Goal: Task Accomplishment & Management: Manage account settings

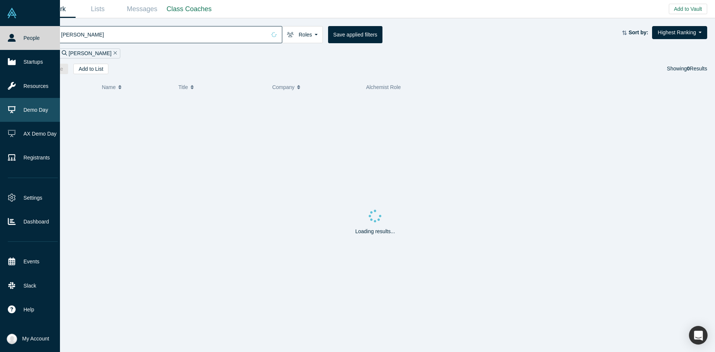
click at [37, 115] on link "Demo Day" at bounding box center [33, 110] width 66 height 24
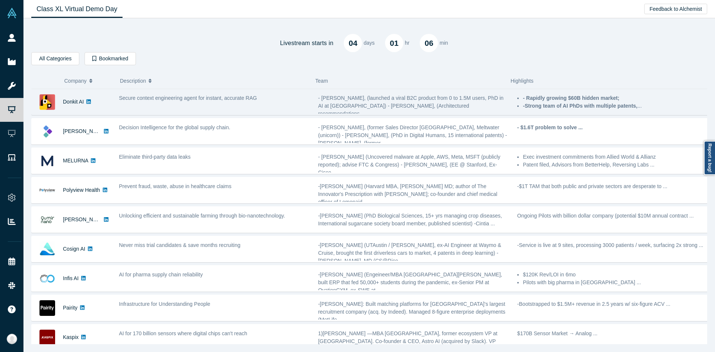
click at [182, 98] on span "Secure context engineering agent for instant, accurate RAG" at bounding box center [188, 98] width 138 height 6
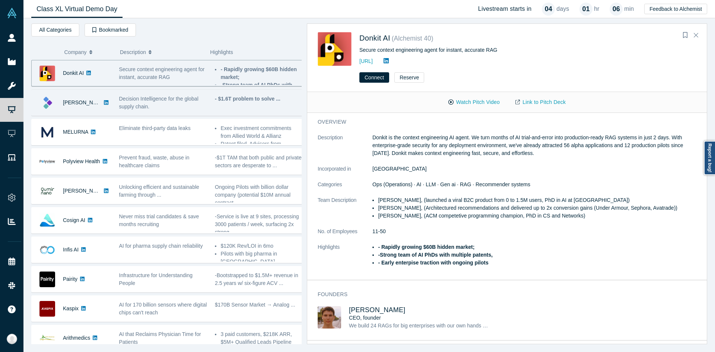
click at [131, 108] on span "Decision Intelligence for the global supply chain." at bounding box center [158, 103] width 79 height 14
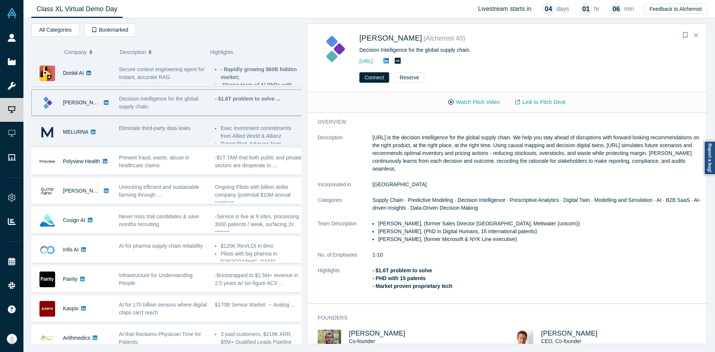
click at [194, 125] on div "Eliminate third-party data leaks" at bounding box center [163, 128] width 88 height 8
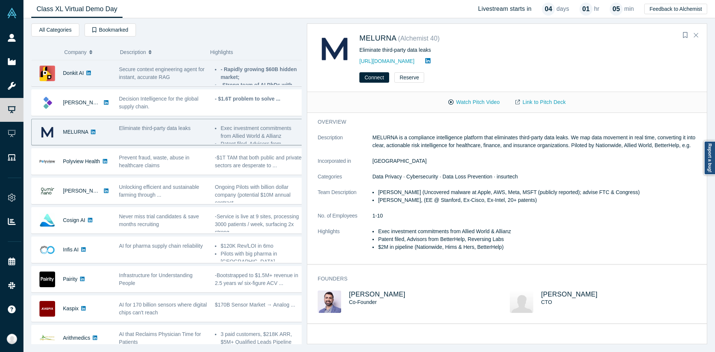
click at [156, 75] on span "Secure context engineering agent for instant, accurate RAG" at bounding box center [162, 73] width 86 height 14
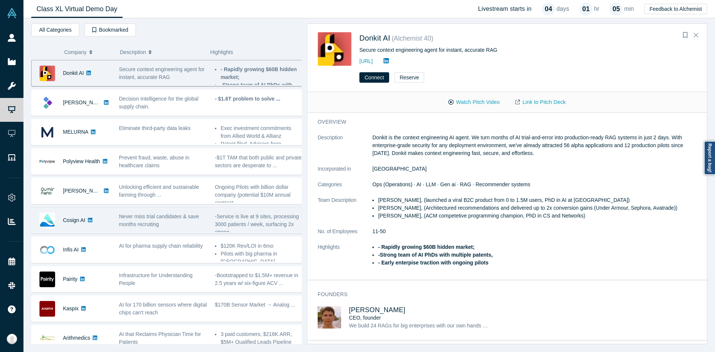
scroll to position [75, 0]
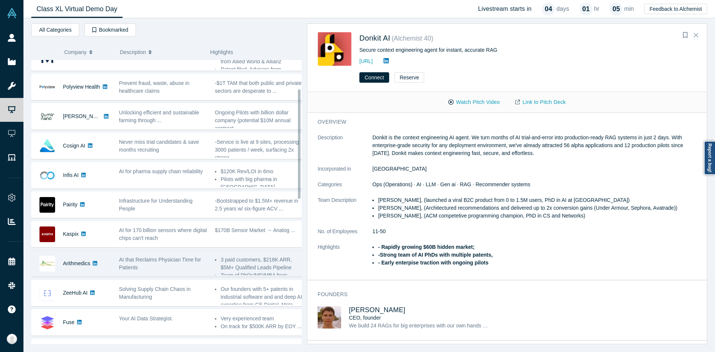
click at [151, 255] on div "AI that Reclaims Physician Time for Patients" at bounding box center [163, 263] width 96 height 23
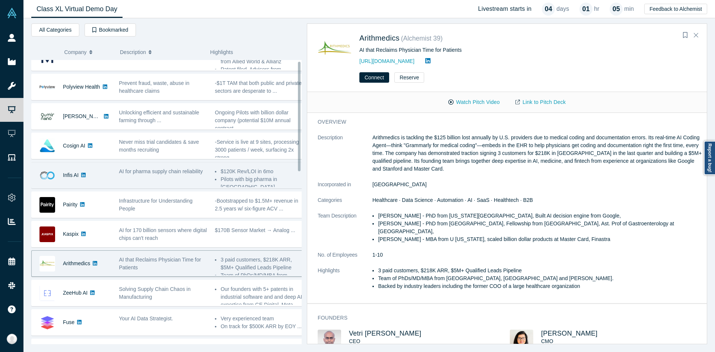
scroll to position [0, 0]
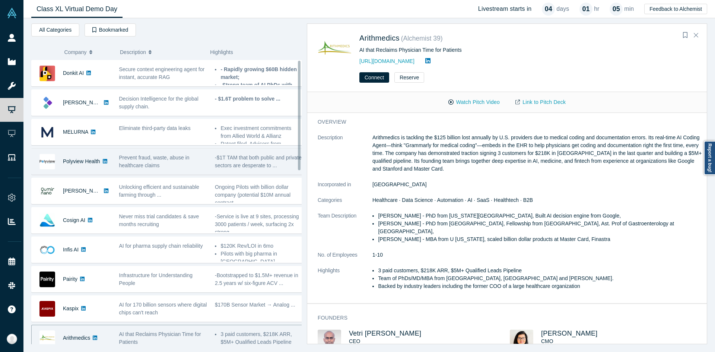
click at [159, 165] on div "Prevent fraud, waste, abuse in healthcare claims" at bounding box center [163, 162] width 88 height 16
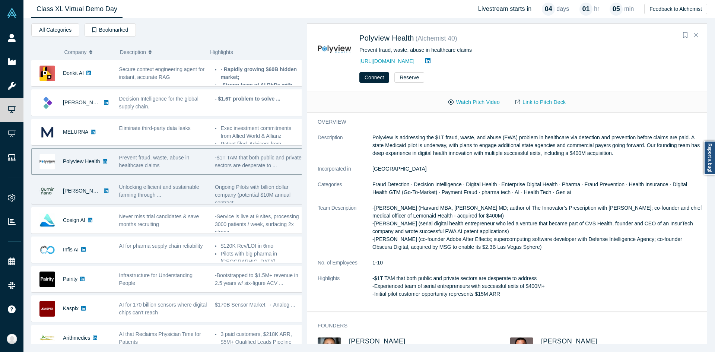
click at [178, 194] on div "Unlocking efficient and sustainable farming through ..." at bounding box center [163, 191] width 88 height 16
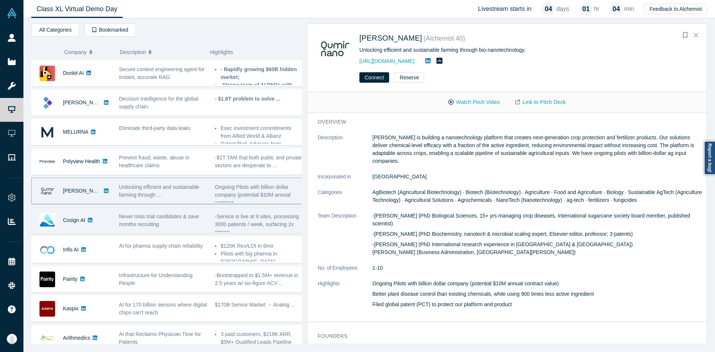
click at [159, 220] on span "Never miss trial candidates & save months recruiting" at bounding box center [159, 220] width 80 height 14
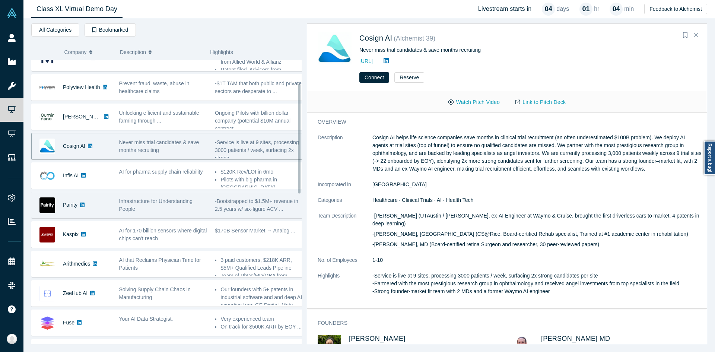
scroll to position [75, 0]
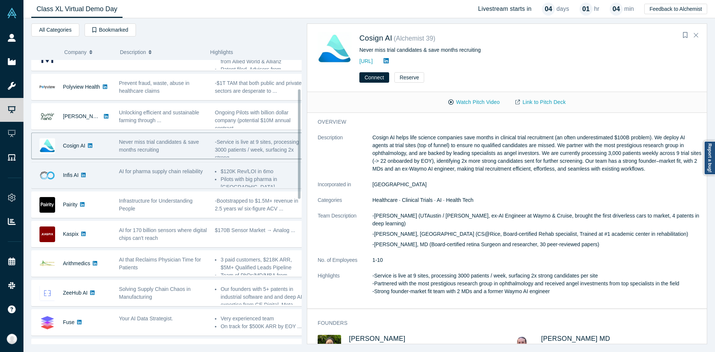
click at [152, 173] on span "AI for pharma supply chain reliability" at bounding box center [161, 171] width 84 height 6
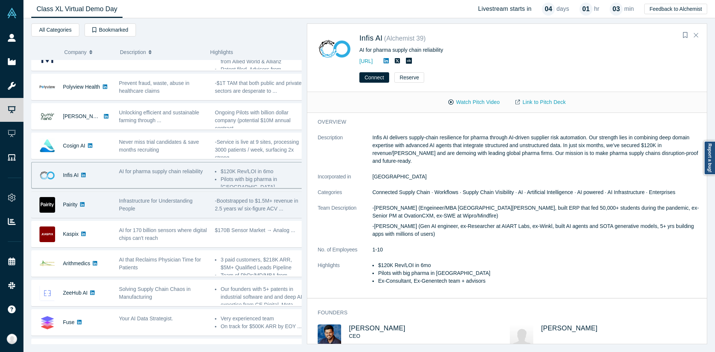
click at [128, 201] on span "Infrastructure for Understanding People" at bounding box center [156, 205] width 74 height 14
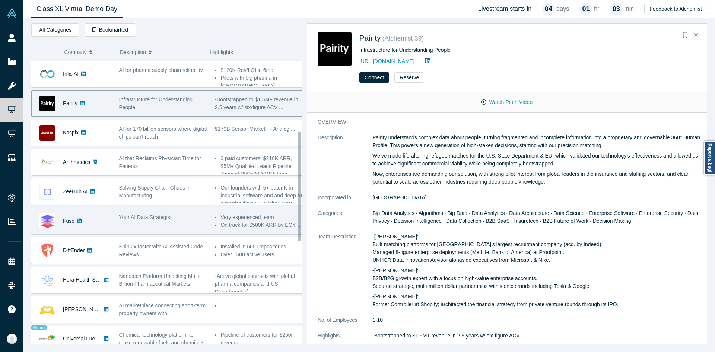
scroll to position [186, 0]
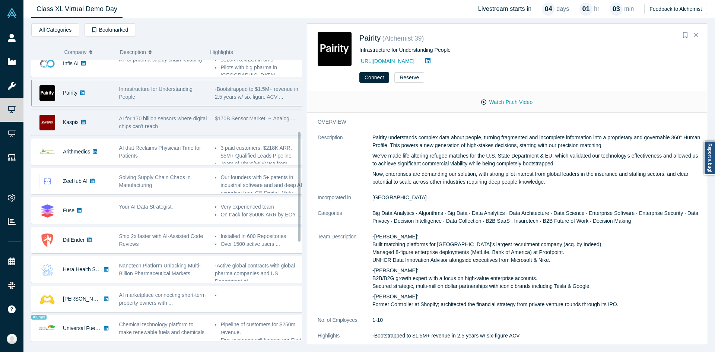
click at [136, 127] on span "AI for 170 billion sensors where digital chips can't reach" at bounding box center [163, 122] width 88 height 14
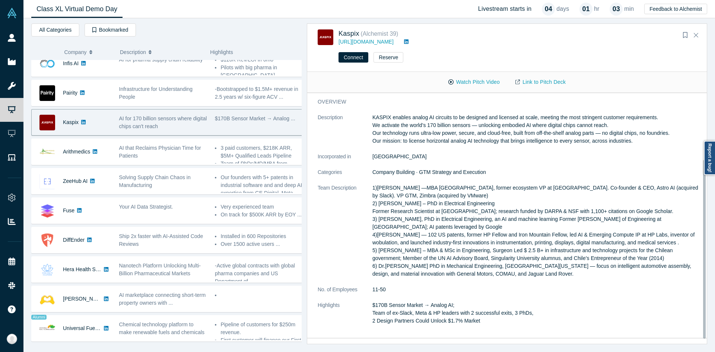
scroll to position [88, 0]
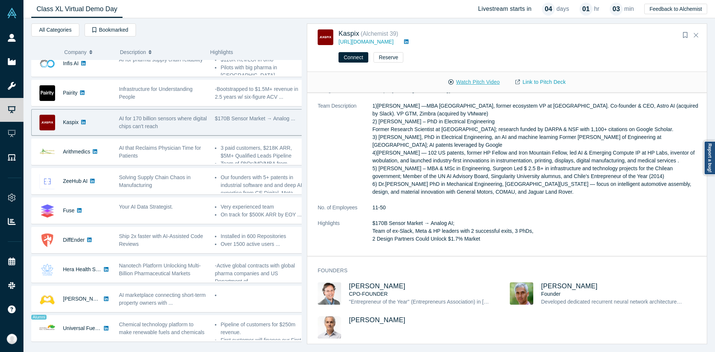
click at [479, 83] on button "Watch Pitch Video" at bounding box center [474, 82] width 67 height 13
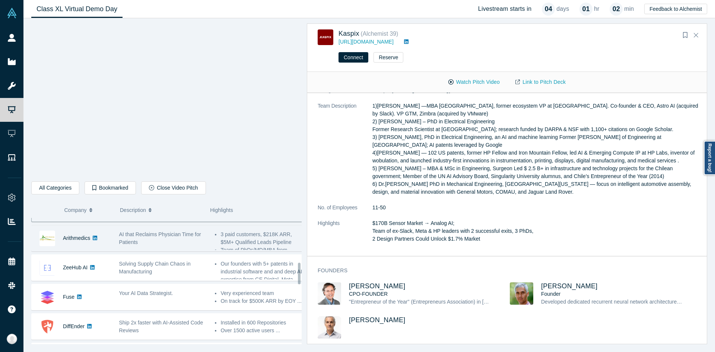
scroll to position [261, 0]
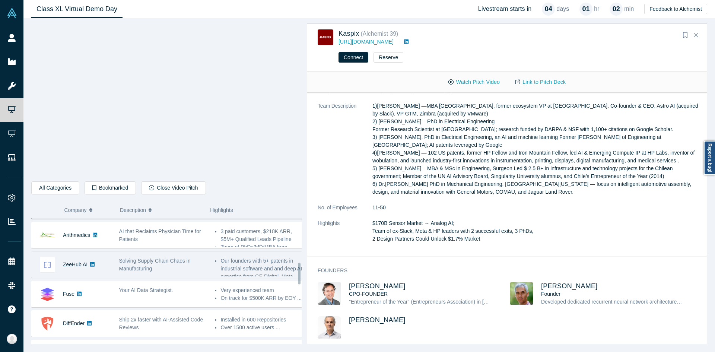
click at [143, 262] on span "Solving Supply Chain Chaos in Manufacturing" at bounding box center [155, 265] width 72 height 14
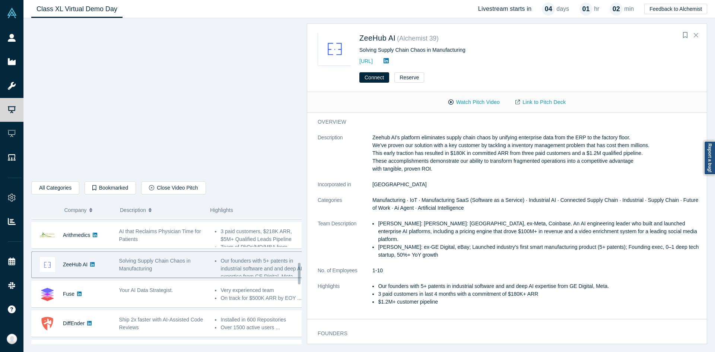
scroll to position [0, 0]
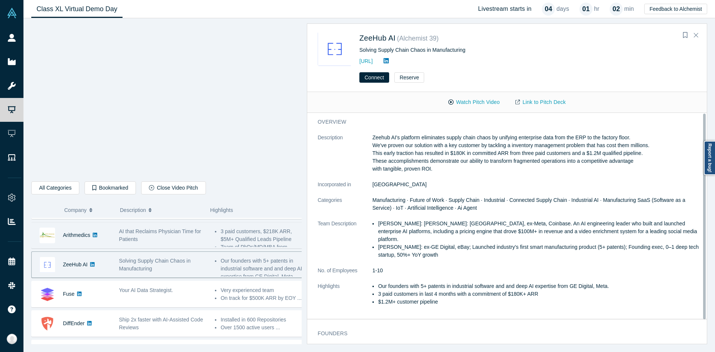
click at [153, 237] on div "AI that Reclaims Physician Time for Patients" at bounding box center [163, 236] width 88 height 16
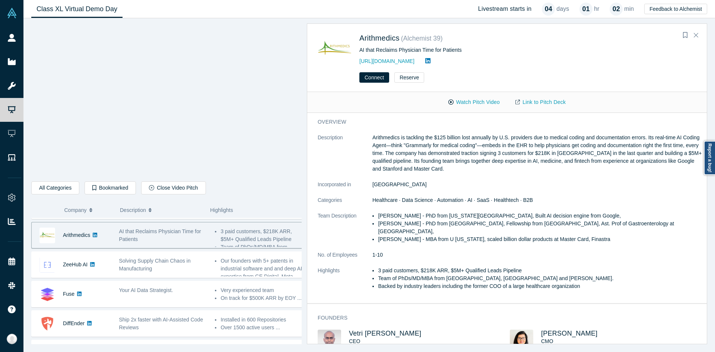
drag, startPoint x: 377, startPoint y: 38, endPoint x: 343, endPoint y: 103, distance: 73.5
click at [343, 103] on div "Watch Pitch Video Link to Pitch Deck" at bounding box center [507, 102] width 400 height 21
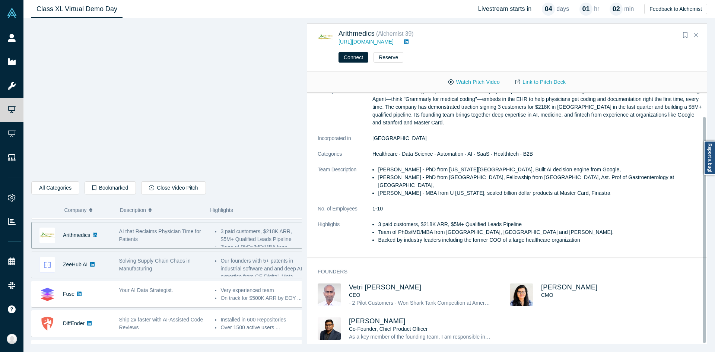
click at [204, 260] on div "Solving Supply Chain Chaos in Manufacturing" at bounding box center [163, 265] width 88 height 16
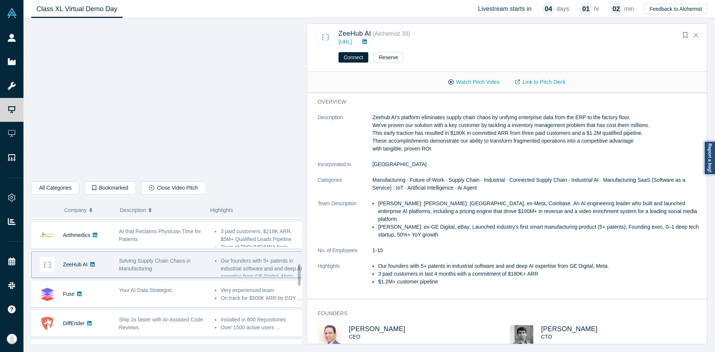
scroll to position [335, 0]
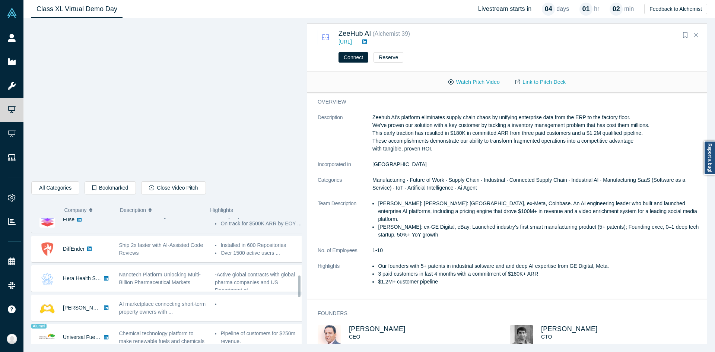
click at [142, 230] on div "Your AI Data Strategist." at bounding box center [163, 219] width 96 height 23
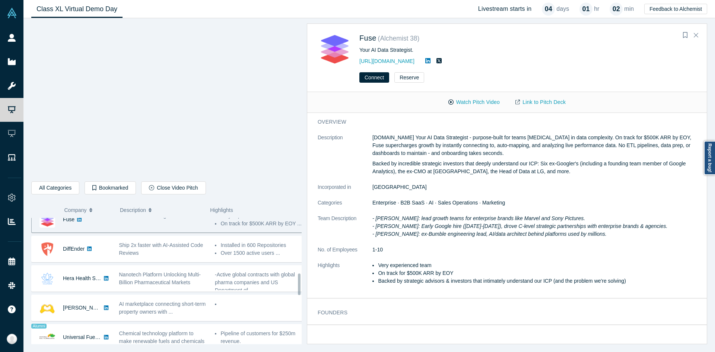
scroll to position [324, 0]
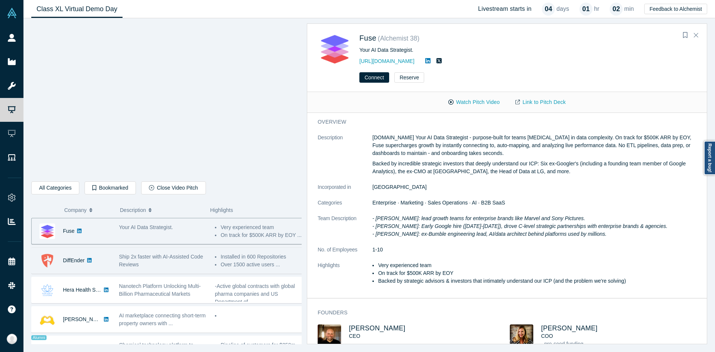
click at [150, 263] on div "Ship 2x faster with AI-Assisted Code Reviews" at bounding box center [163, 261] width 88 height 16
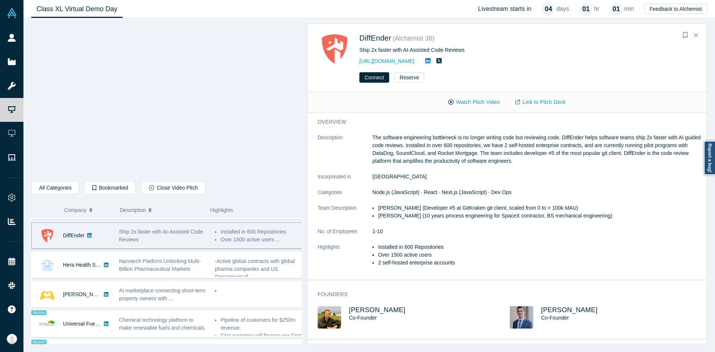
scroll to position [311, 0]
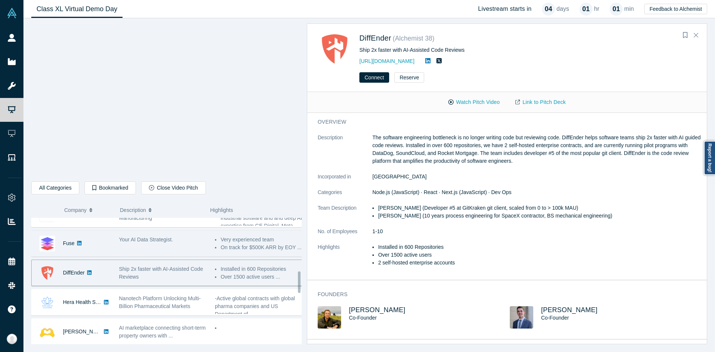
click at [143, 247] on div "Your AI Data Strategist." at bounding box center [163, 243] width 96 height 23
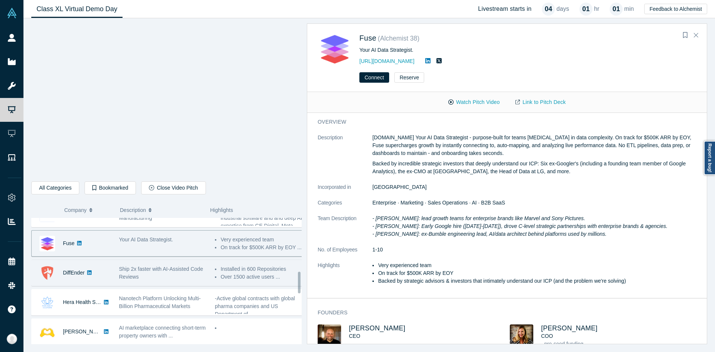
scroll to position [349, 0]
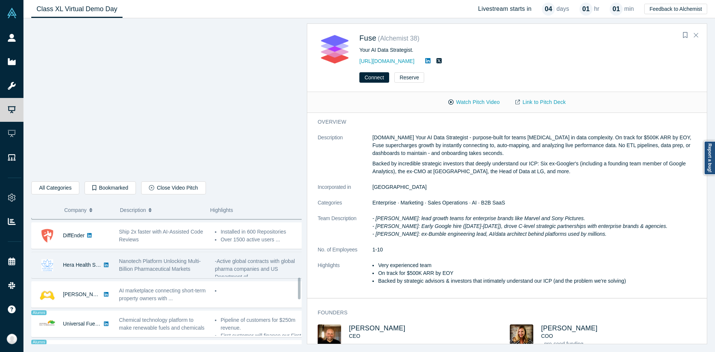
click at [171, 269] on span "Nanotech Platform Unlocking Multi-Billion Pharmaceutical Markets" at bounding box center [160, 265] width 82 height 14
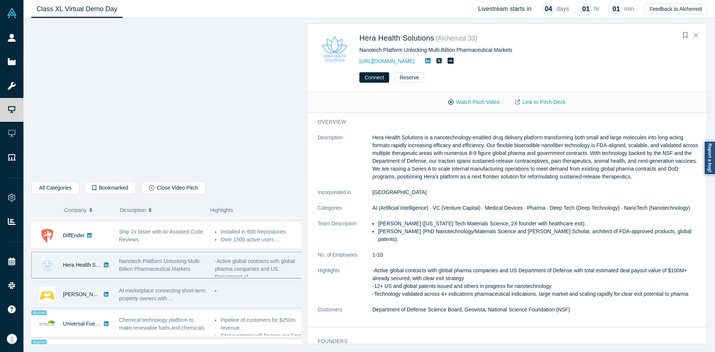
click at [134, 298] on span "AI marketplace connecting short-term property owners with ..." at bounding box center [162, 295] width 87 height 14
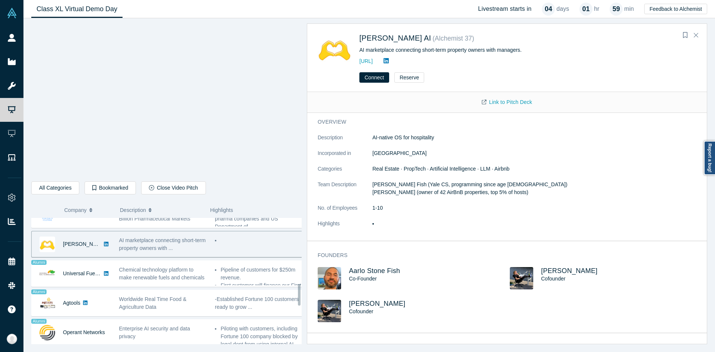
scroll to position [386, 0]
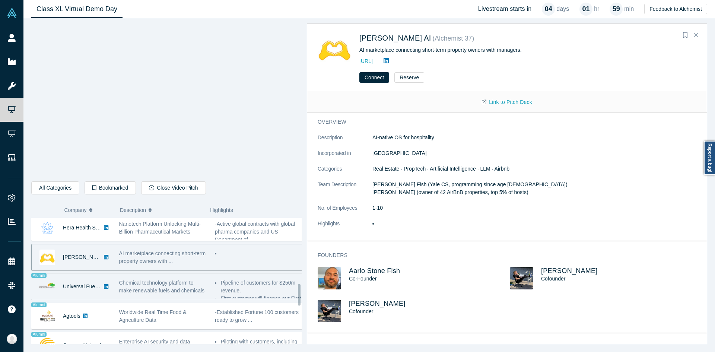
click at [167, 290] on span "Chemical technology platform to make renewable fuels and chemicals" at bounding box center [162, 287] width 86 height 14
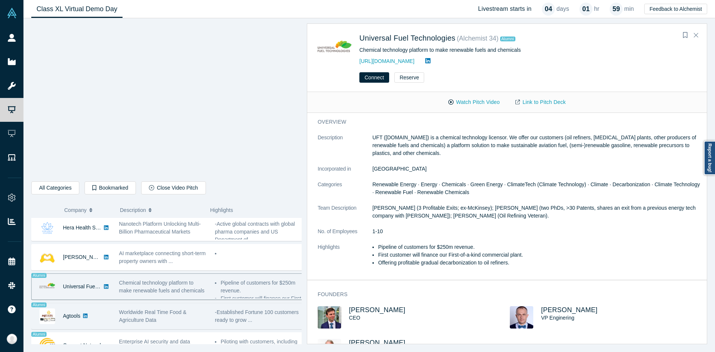
click at [146, 304] on div "Alumni Agtools Worldwide Real Time Food & Agriculture Data Martha Montoya: 30+ …" at bounding box center [169, 316] width 276 height 26
click at [146, 324] on div "Worldwide Real Time Food & Agriculture Data" at bounding box center [163, 315] width 96 height 23
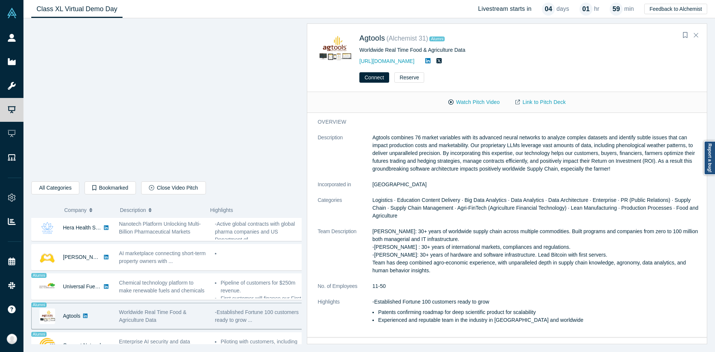
scroll to position [423, 0]
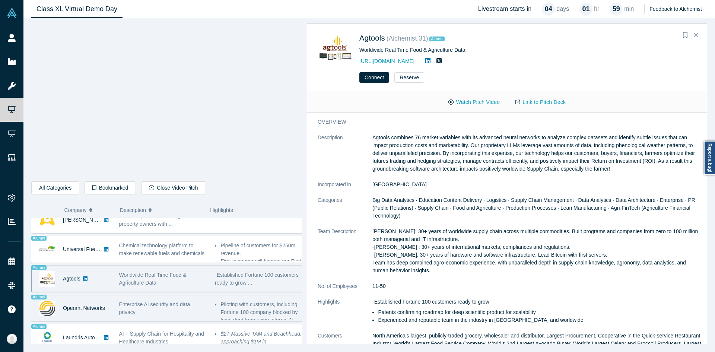
click at [169, 301] on div "Enterprise AI security and data privacy" at bounding box center [163, 309] width 88 height 16
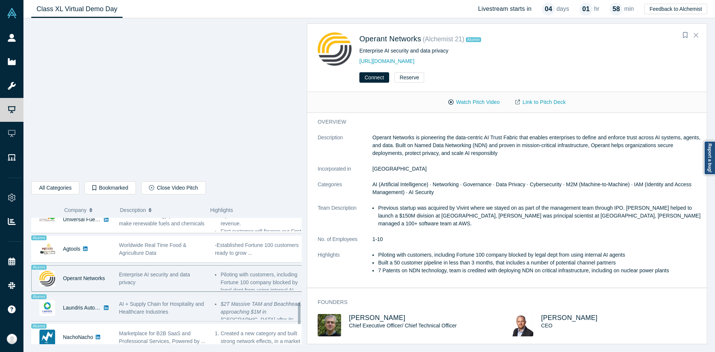
scroll to position [498, 0]
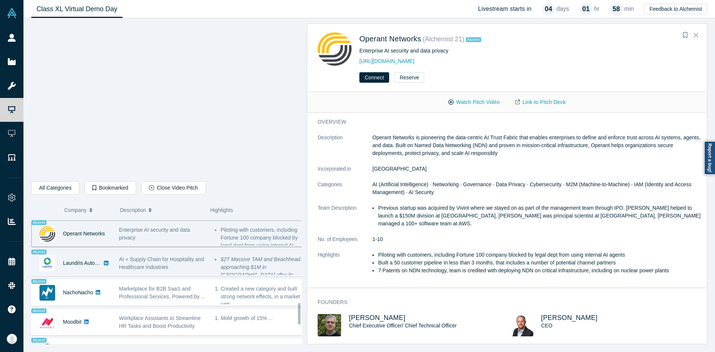
click at [157, 263] on div "AI + Supply Chain for Hospitality and Healthcare Industries" at bounding box center [163, 264] width 88 height 16
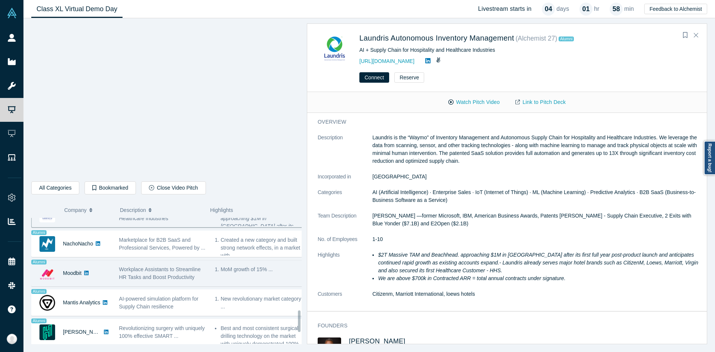
scroll to position [535, 0]
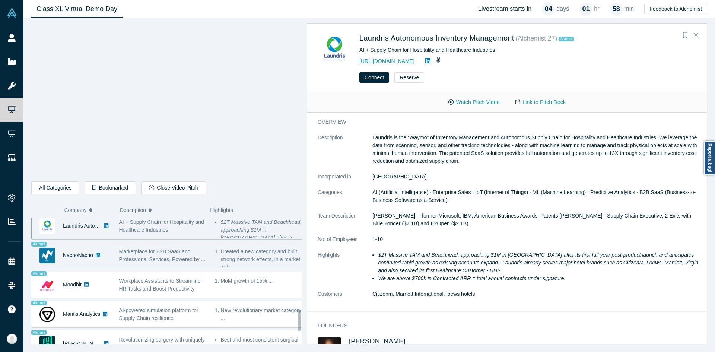
click at [155, 262] on span "Marketplace for B2B SaaS and Professional Services, Powered by ..." at bounding box center [162, 255] width 86 height 14
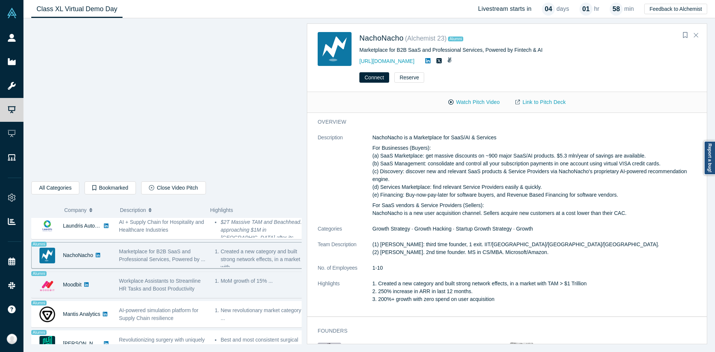
click at [179, 276] on div "Workplace Assistants to Streamline HR Tasks and Boost Productivity" at bounding box center [163, 284] width 96 height 23
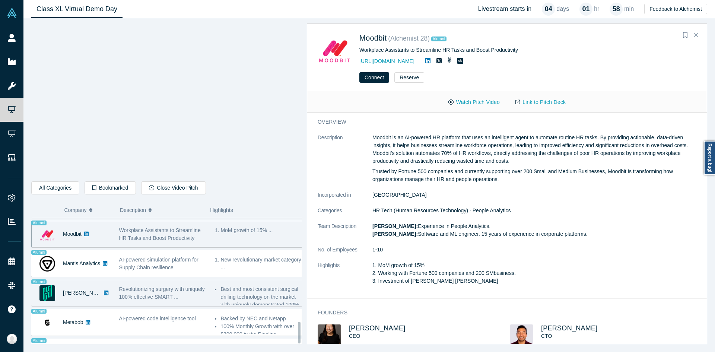
scroll to position [572, 0]
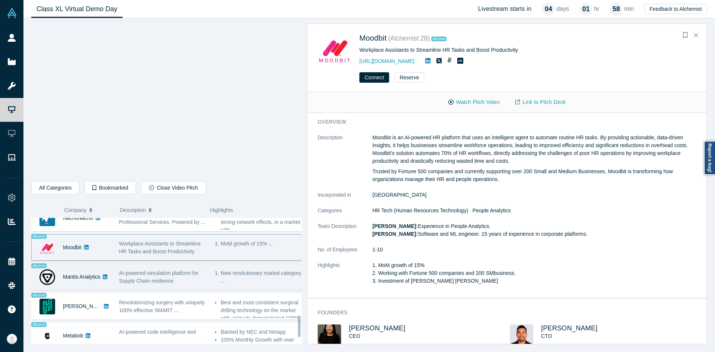
click at [153, 283] on span "AI-powered simulation platform for Supply Chain resilience" at bounding box center [158, 277] width 79 height 14
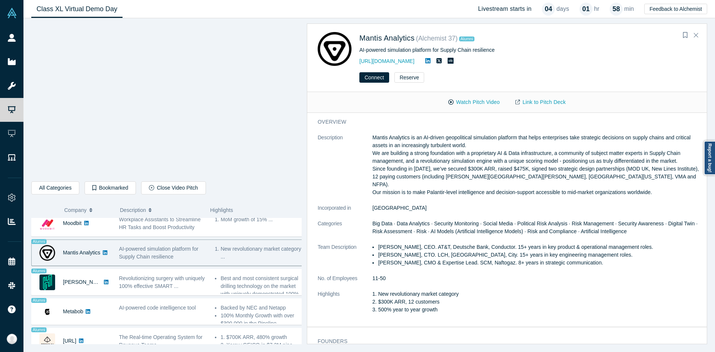
scroll to position [609, 0]
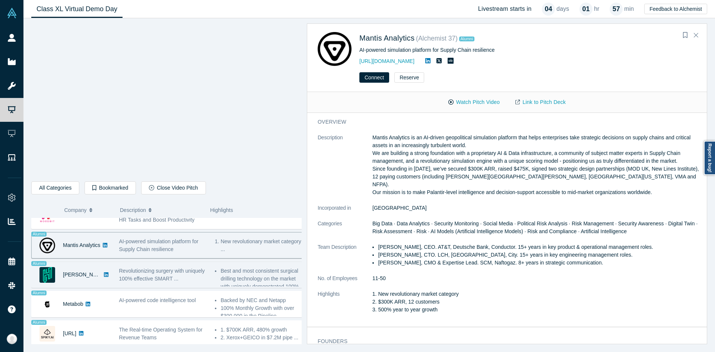
click at [178, 268] on span "Revolutionizing surgery with uniquely 100% effective SMART ..." at bounding box center [162, 275] width 86 height 14
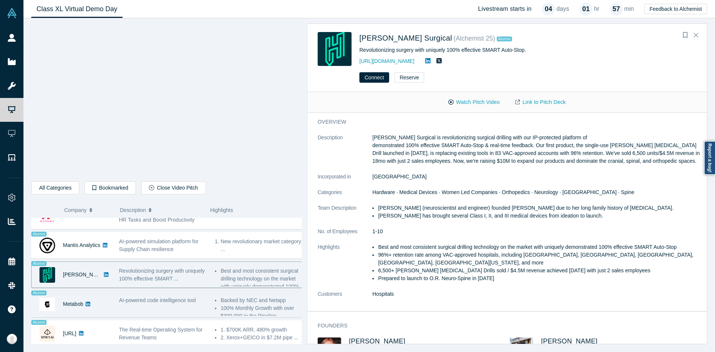
click at [153, 292] on div "AI-powered code intelligence tool" at bounding box center [163, 303] width 96 height 23
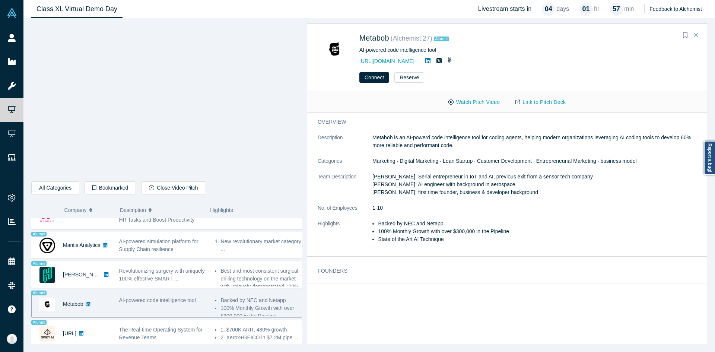
click at [155, 297] on span "AI-powered code intelligence tool" at bounding box center [157, 300] width 77 height 6
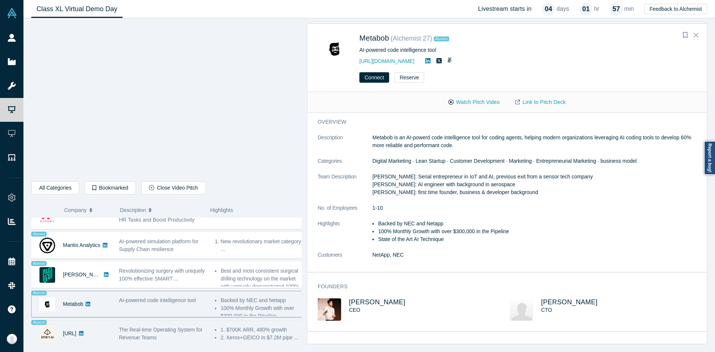
click at [158, 330] on div "The Real-time Operating System for Revenue Teams" at bounding box center [163, 334] width 88 height 16
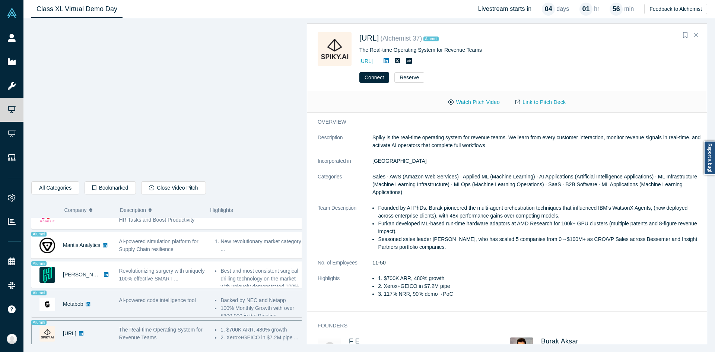
click at [175, 297] on span "AI-powered code intelligence tool" at bounding box center [157, 300] width 77 height 6
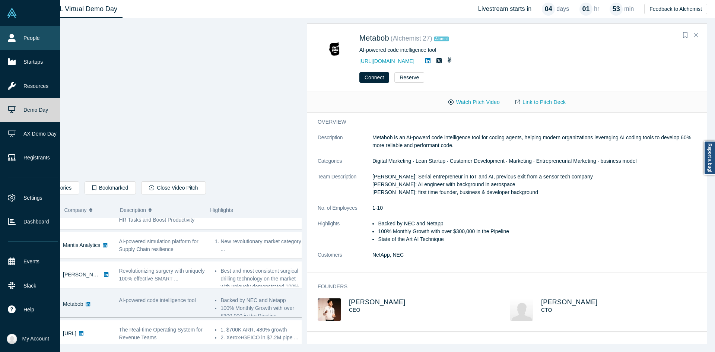
click at [17, 41] on link "People" at bounding box center [33, 38] width 66 height 24
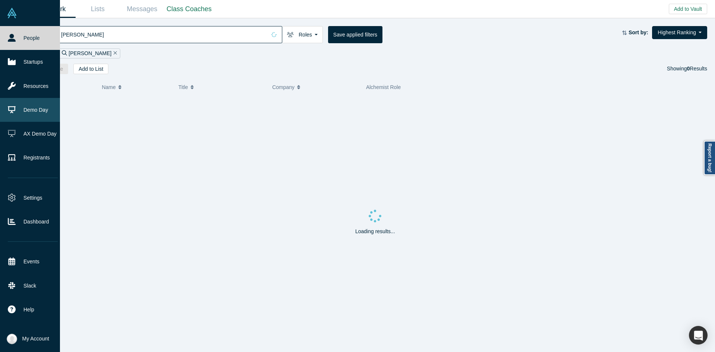
click at [35, 108] on link "Demo Day" at bounding box center [33, 110] width 66 height 24
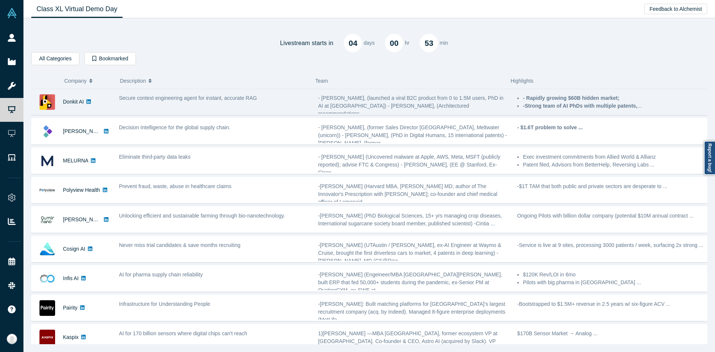
click at [447, 111] on div "- Mikhail Baklanov, (launched a viral B2C product from 0 to 1.5M users, PhD in …" at bounding box center [413, 101] width 199 height 23
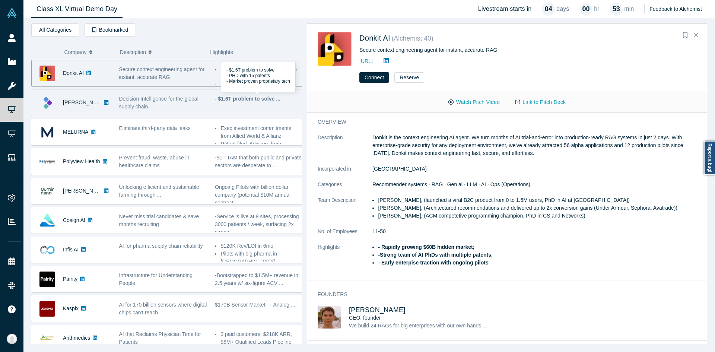
click at [273, 105] on div "- $1.6T problem to solve ..." at bounding box center [259, 102] width 96 height 23
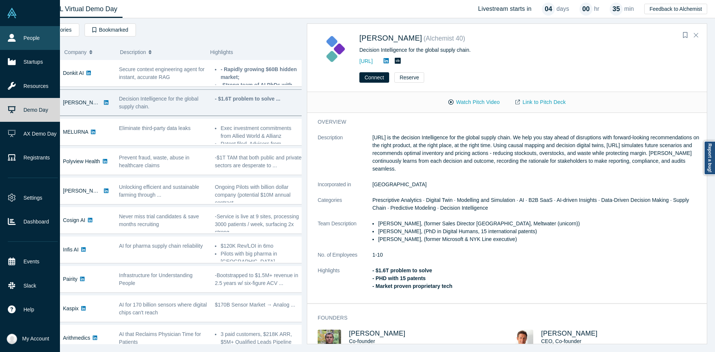
drag, startPoint x: 20, startPoint y: 39, endPoint x: 35, endPoint y: 39, distance: 15.3
click at [20, 39] on link "People" at bounding box center [33, 38] width 66 height 24
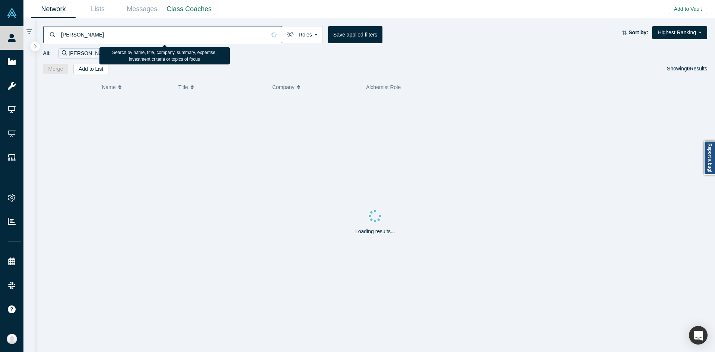
click at [113, 33] on input "alexander eugene" at bounding box center [163, 35] width 206 height 18
click at [200, 35] on input "anshad@z-ro.co" at bounding box center [171, 35] width 222 height 18
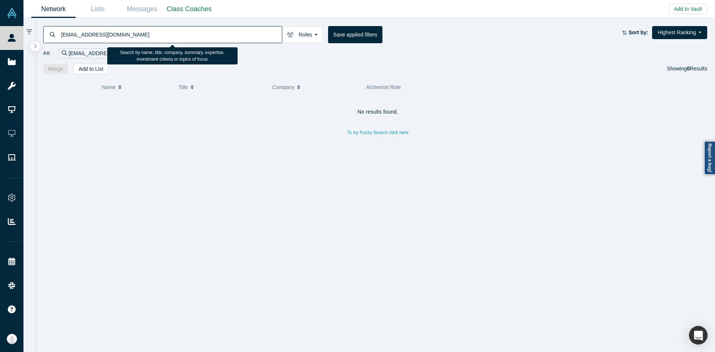
click at [200, 35] on input "anshad@z-ro.co" at bounding box center [171, 35] width 222 height 18
paste input "Anshad Ameenza"
click at [64, 31] on input "Anshad Ameenza" at bounding box center [171, 35] width 222 height 18
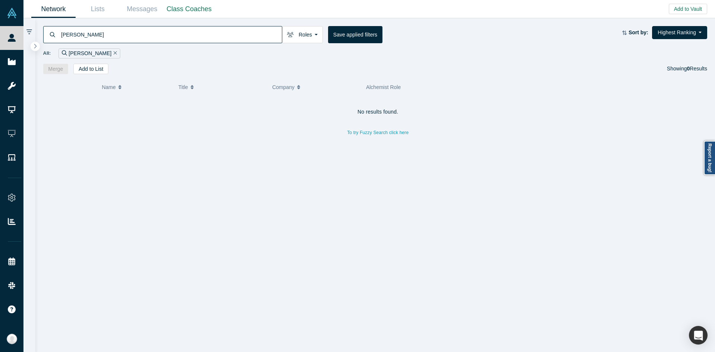
click at [60, 31] on div "Anshad Ameenza" at bounding box center [162, 34] width 239 height 17
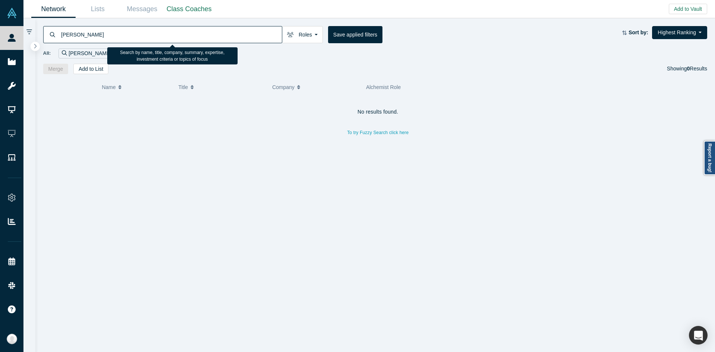
click at [64, 34] on input "Anshad Ameenza" at bounding box center [171, 35] width 222 height 18
click at [63, 34] on input "Anshad Ameenza" at bounding box center [171, 35] width 222 height 18
click at [88, 37] on input "Anshad Ameenza" at bounding box center [171, 35] width 222 height 18
click at [152, 29] on input "Anshad" at bounding box center [171, 35] width 222 height 18
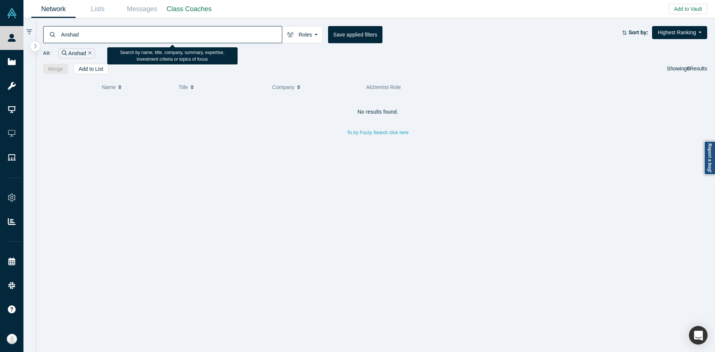
click at [152, 29] on input "Anshad" at bounding box center [171, 35] width 222 height 18
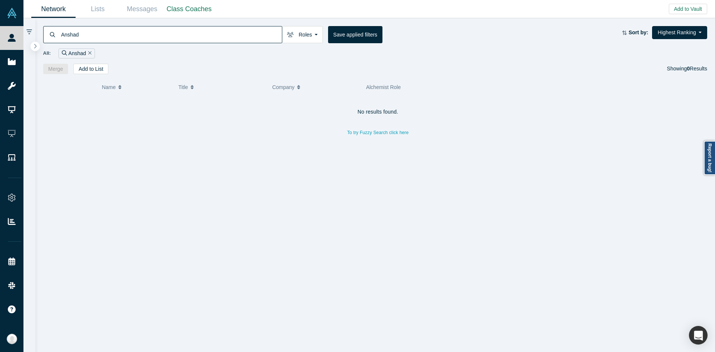
click at [180, 88] on span "Title" at bounding box center [183, 87] width 10 height 16
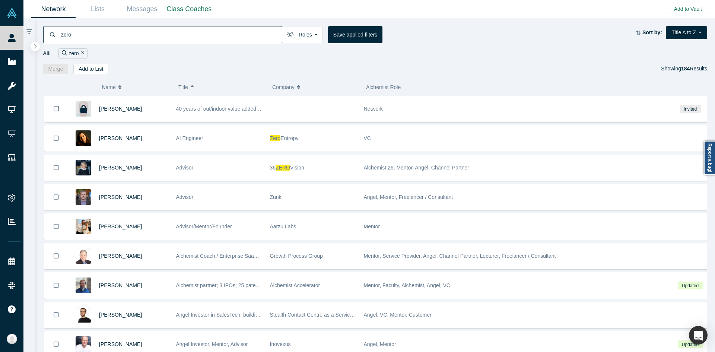
click at [185, 39] on input "zero" at bounding box center [171, 35] width 222 height 18
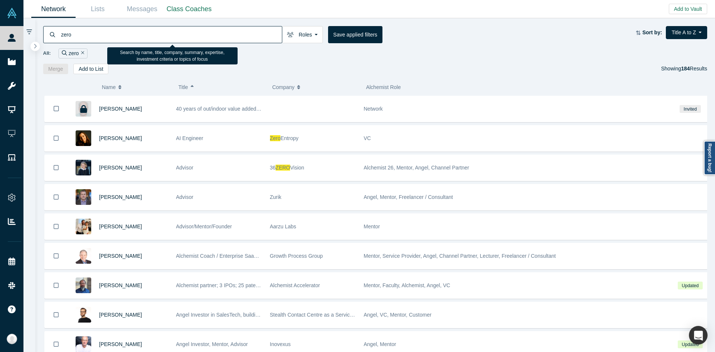
click at [185, 39] on input "zero" at bounding box center [171, 35] width 222 height 18
paste input "Ameenza"
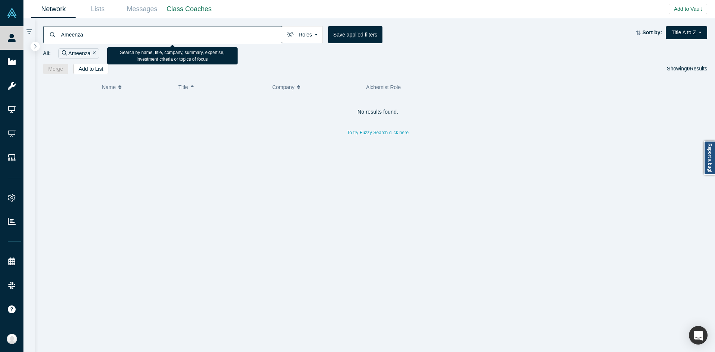
type input "Ameenza"
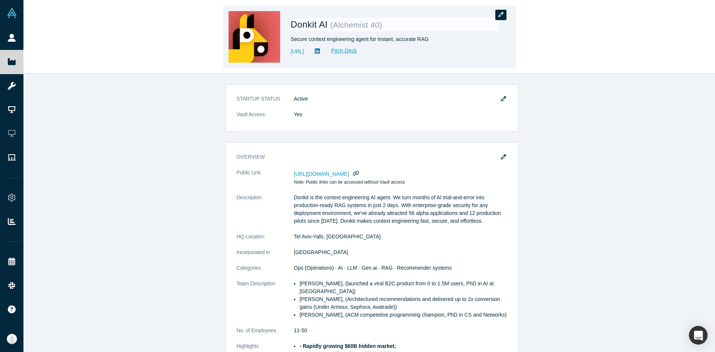
click at [501, 16] on icon "button" at bounding box center [500, 14] width 5 height 5
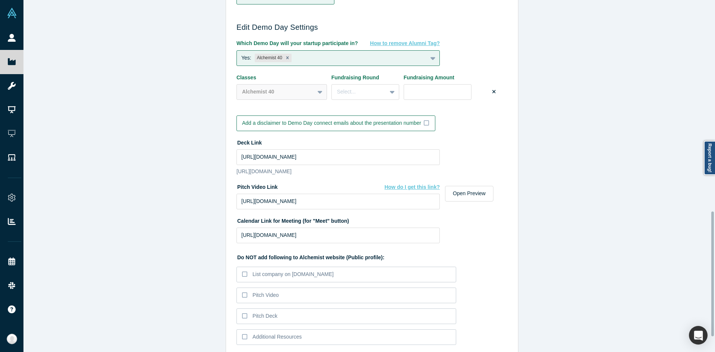
scroll to position [639, 0]
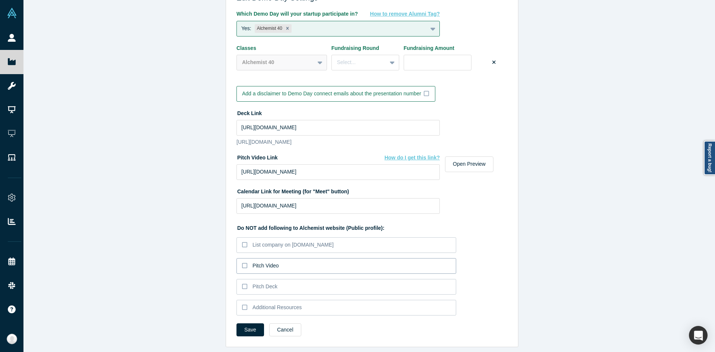
click at [254, 262] on div "Pitch Video" at bounding box center [266, 266] width 26 height 8
click at [0, 0] on input "Pitch Video" at bounding box center [0, 0] width 0 height 0
click at [254, 283] on div "Pitch Deck" at bounding box center [265, 287] width 25 height 8
click at [0, 0] on input "Pitch Deck" at bounding box center [0, 0] width 0 height 0
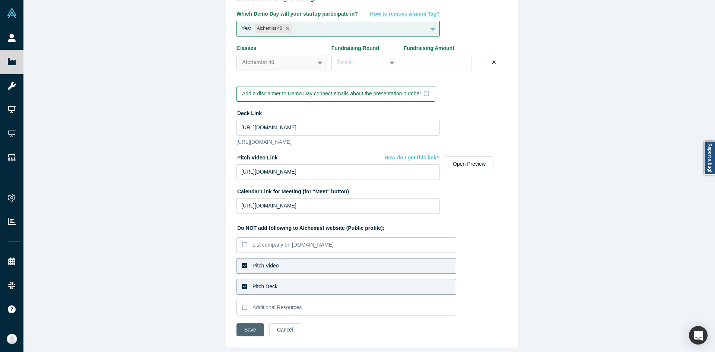
click at [250, 325] on button "Save" at bounding box center [251, 329] width 28 height 13
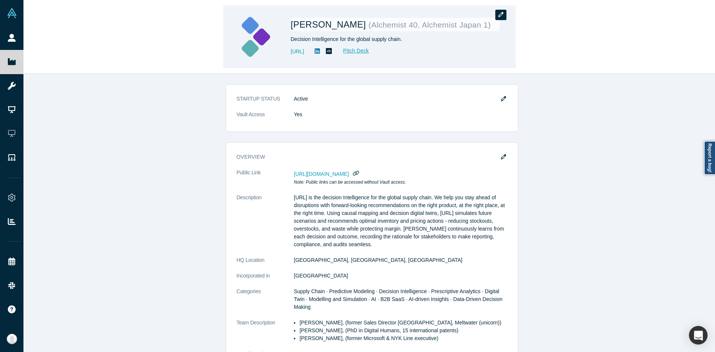
click at [501, 16] on icon "button" at bounding box center [500, 14] width 5 height 5
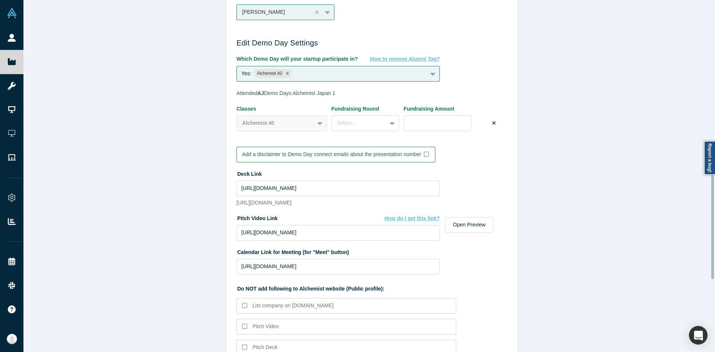
scroll to position [655, 0]
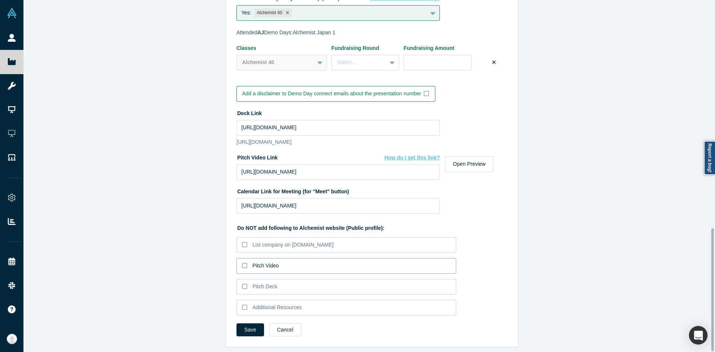
click at [253, 262] on div "Pitch Video" at bounding box center [266, 266] width 26 height 8
click at [0, 0] on input "Pitch Video" at bounding box center [0, 0] width 0 height 0
click at [260, 283] on div "Pitch Deck" at bounding box center [265, 287] width 25 height 8
click at [0, 0] on input "Pitch Deck" at bounding box center [0, 0] width 0 height 0
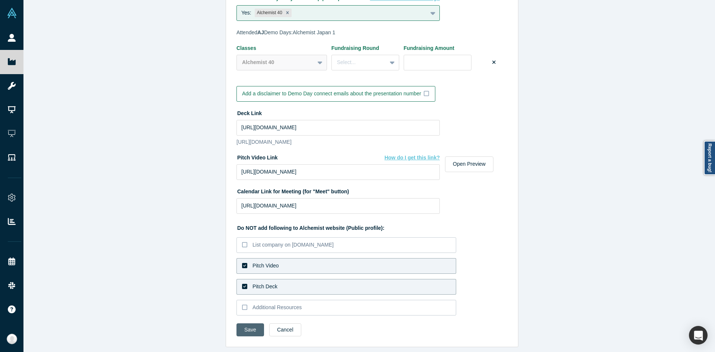
click at [248, 323] on button "Save" at bounding box center [251, 329] width 28 height 13
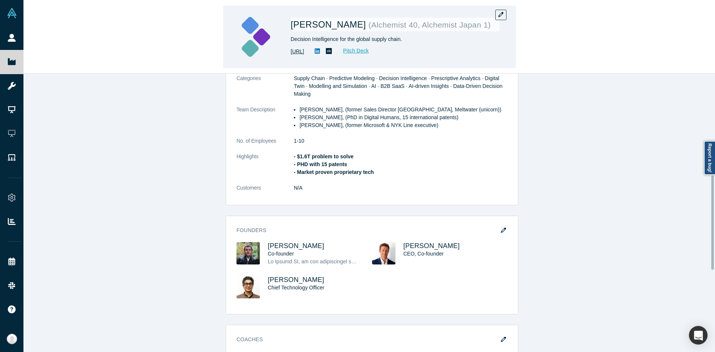
scroll to position [129, 0]
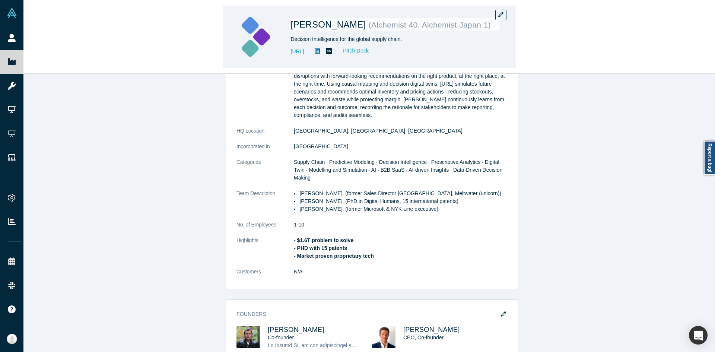
click at [495, 14] on div "Kimaru AI ( Alchemist 40, Alchemist Japan 1 ) Decision Intelligence for the glo…" at bounding box center [395, 37] width 209 height 52
click at [499, 13] on icon "button" at bounding box center [500, 14] width 5 height 5
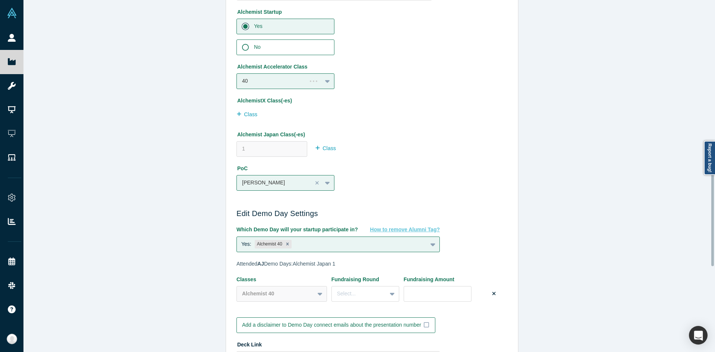
scroll to position [655, 0]
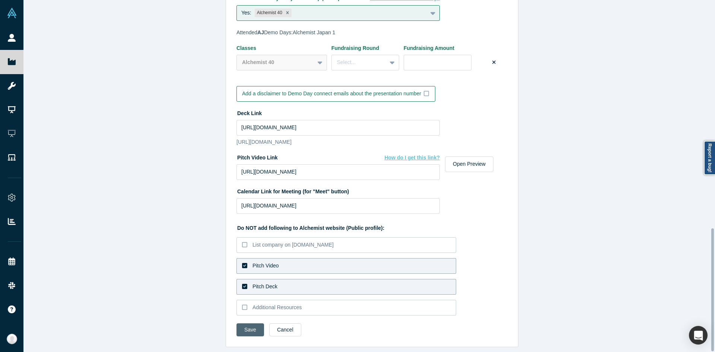
click at [251, 326] on button "Save" at bounding box center [251, 329] width 28 height 13
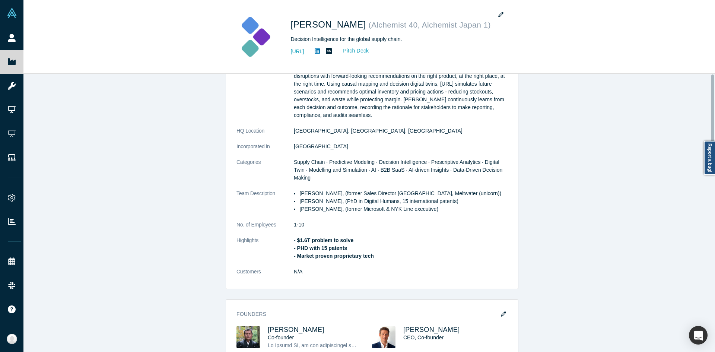
scroll to position [0, 0]
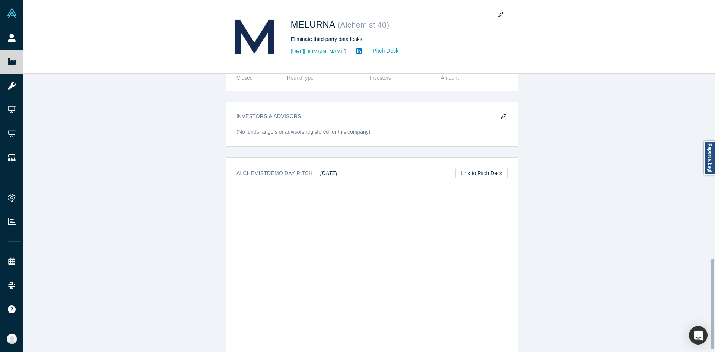
scroll to position [573, 0]
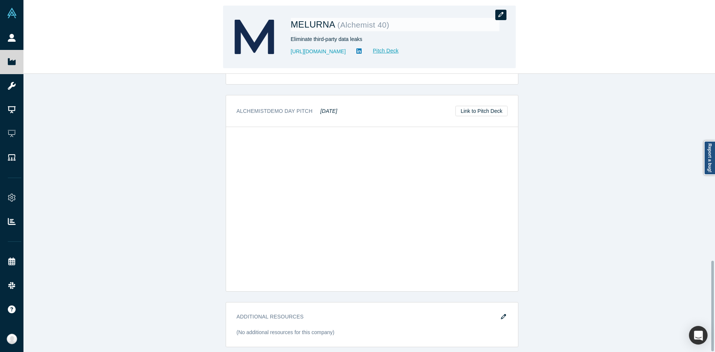
click at [501, 11] on button "button" at bounding box center [500, 15] width 11 height 10
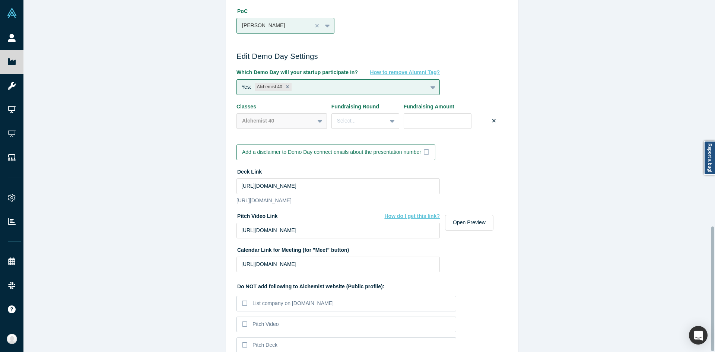
scroll to position [639, 0]
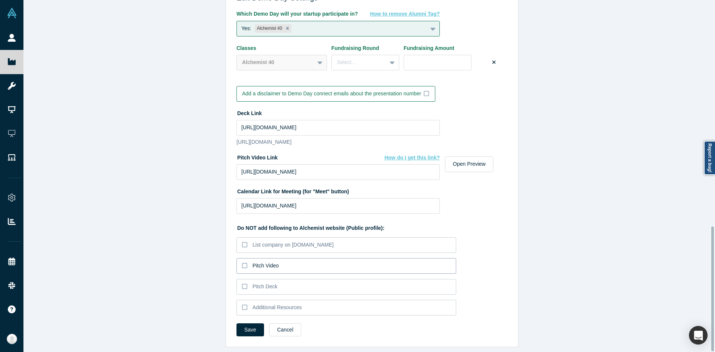
click at [271, 262] on div "Pitch Video" at bounding box center [266, 266] width 26 height 8
click at [272, 288] on label "Pitch Deck" at bounding box center [347, 287] width 220 height 16
click at [0, 0] on input "Pitch Deck" at bounding box center [0, 0] width 0 height 0
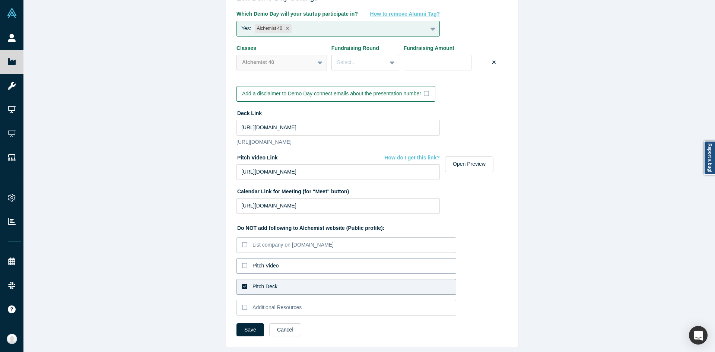
click at [260, 265] on label "Pitch Video" at bounding box center [347, 266] width 220 height 16
click at [0, 0] on input "Pitch Video" at bounding box center [0, 0] width 0 height 0
click at [248, 324] on button "Save" at bounding box center [251, 329] width 28 height 13
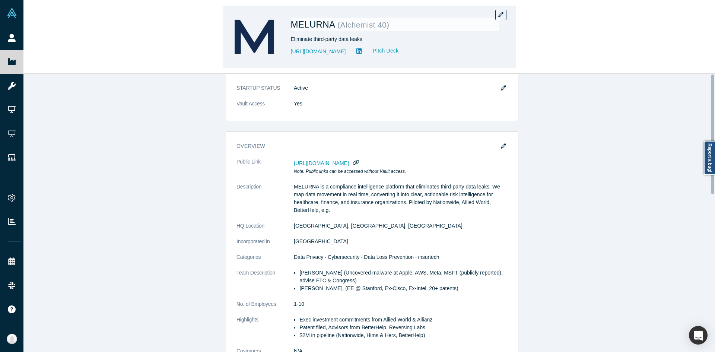
scroll to position [0, 0]
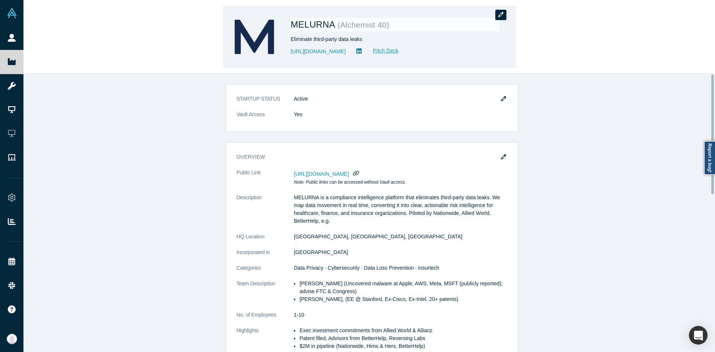
click at [502, 18] on button "button" at bounding box center [500, 15] width 11 height 10
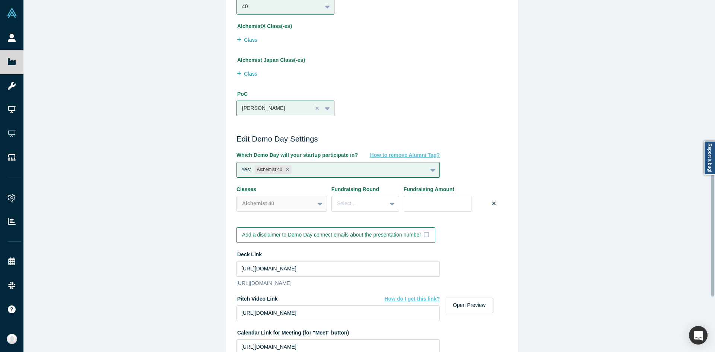
scroll to position [639, 0]
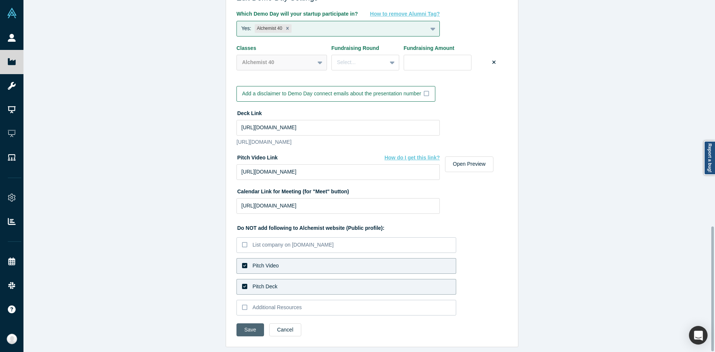
click at [240, 323] on button "Save" at bounding box center [251, 329] width 28 height 13
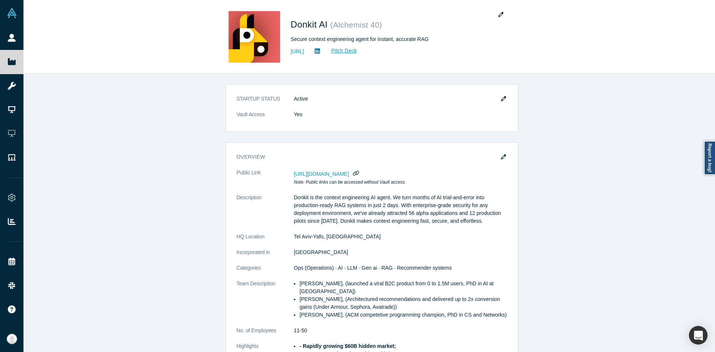
click at [150, 188] on div "STARTUP STATUS Active Vault Access Yes overview Public Link https://vault.alche…" at bounding box center [371, 216] width 697 height 284
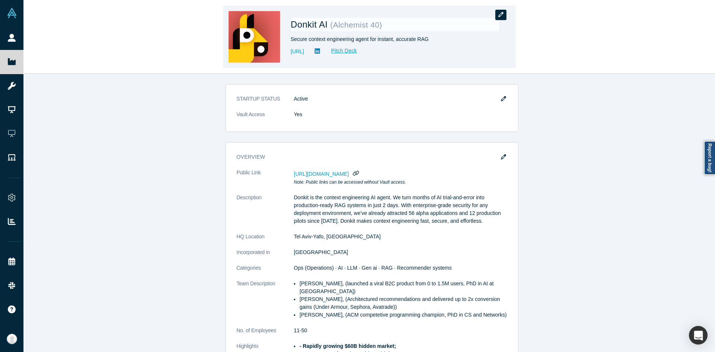
click at [501, 15] on icon "button" at bounding box center [500, 14] width 5 height 5
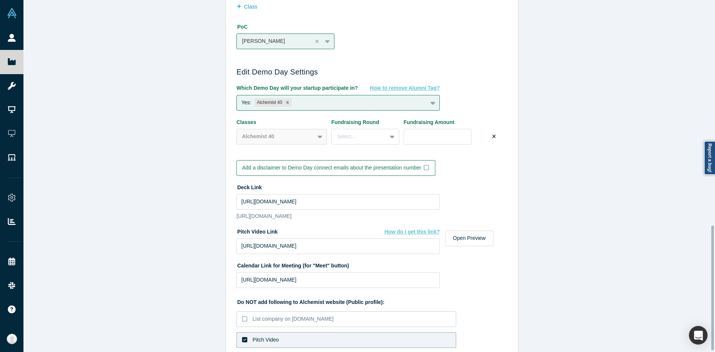
scroll to position [639, 0]
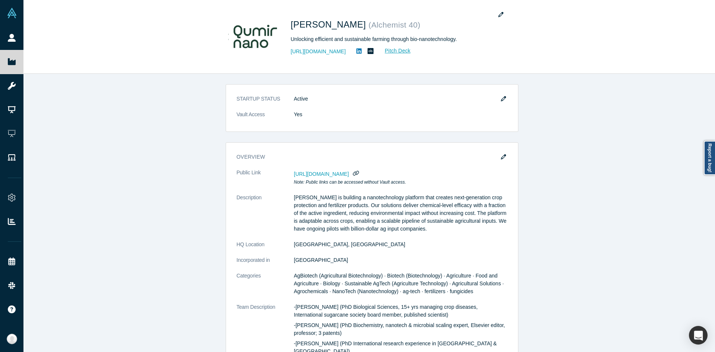
click at [506, 13] on button "button" at bounding box center [500, 15] width 11 height 10
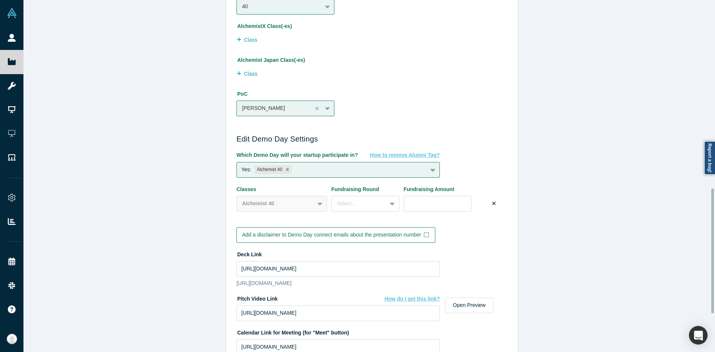
scroll to position [639, 0]
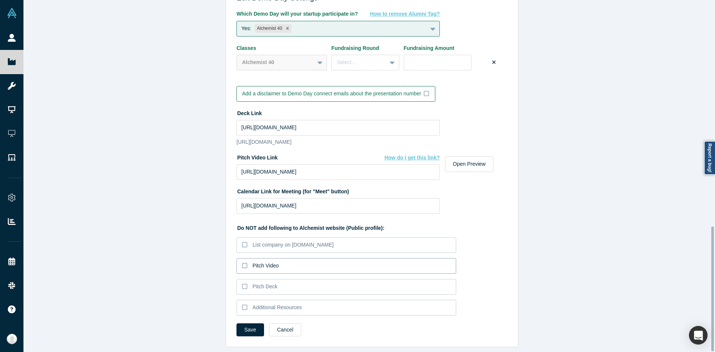
click at [283, 262] on label "Pitch Video" at bounding box center [347, 266] width 220 height 16
click at [0, 0] on input "Pitch Video" at bounding box center [0, 0] width 0 height 0
click at [280, 282] on label "Pitch Deck" at bounding box center [347, 287] width 220 height 16
click at [0, 0] on input "Pitch Deck" at bounding box center [0, 0] width 0 height 0
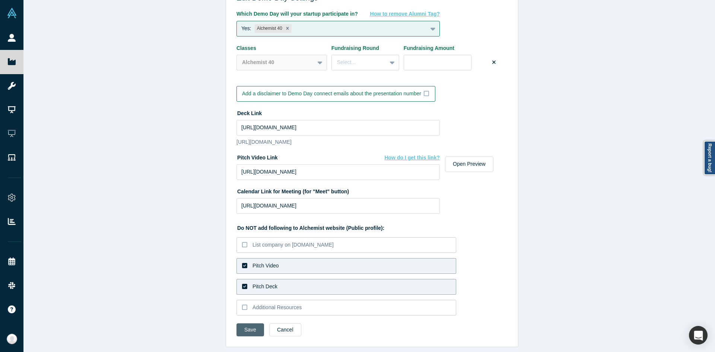
click at [255, 323] on button "Save" at bounding box center [251, 329] width 28 height 13
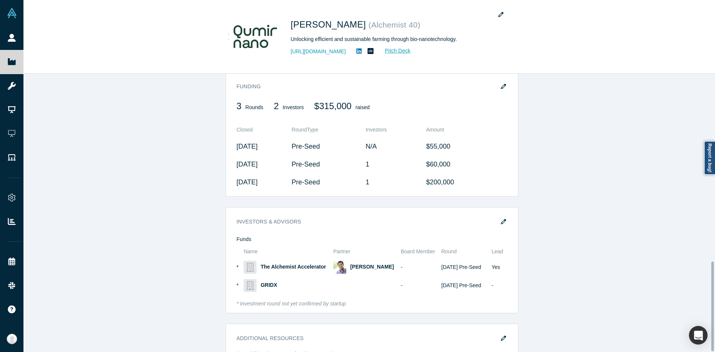
scroll to position [580, 0]
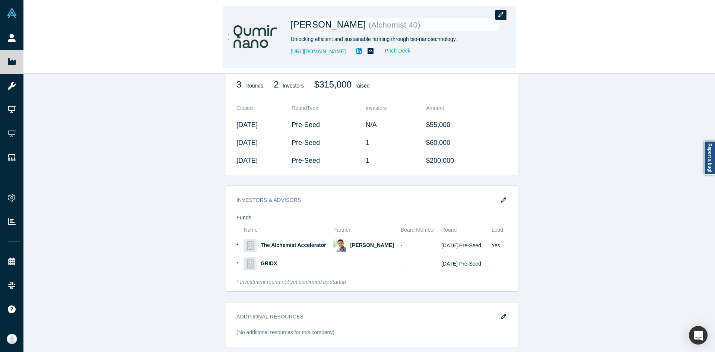
click at [506, 17] on button "button" at bounding box center [500, 15] width 11 height 10
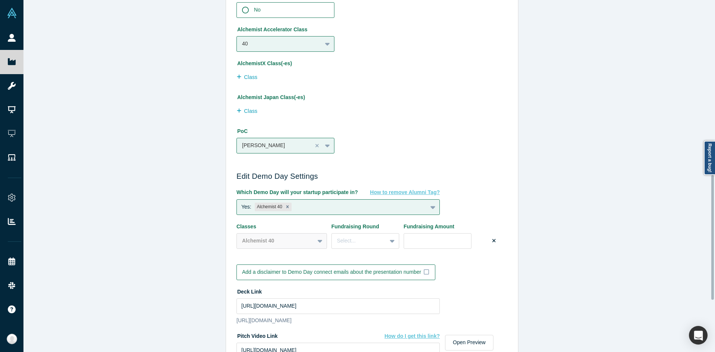
scroll to position [639, 0]
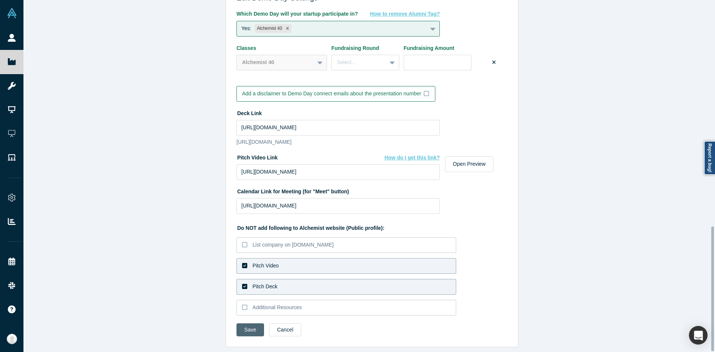
click at [247, 323] on button "Save" at bounding box center [251, 329] width 28 height 13
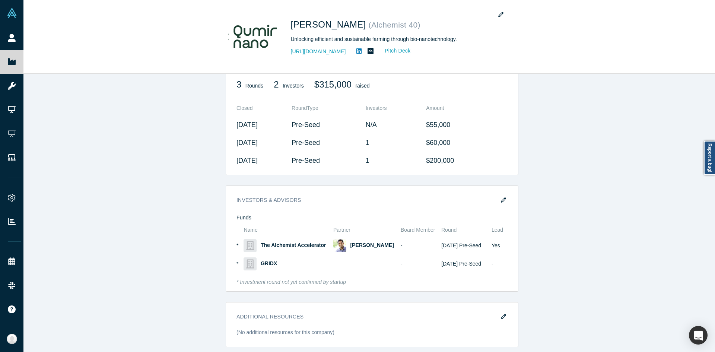
scroll to position [0, 0]
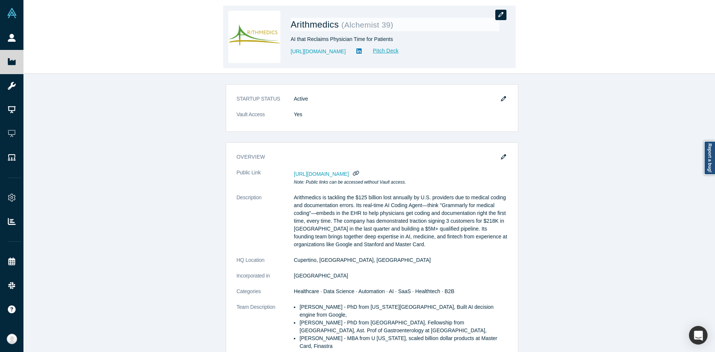
click at [503, 13] on icon "button" at bounding box center [500, 14] width 5 height 5
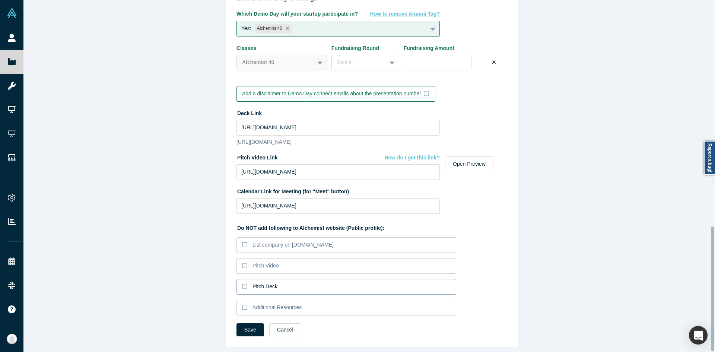
scroll to position [639, 0]
click at [272, 264] on label "Pitch Video" at bounding box center [347, 266] width 220 height 16
click at [0, 0] on input "Pitch Video" at bounding box center [0, 0] width 0 height 0
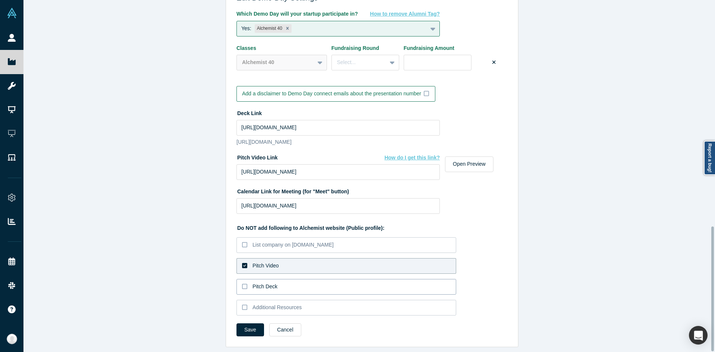
click at [271, 283] on div "Pitch Deck" at bounding box center [265, 287] width 25 height 8
click at [0, 0] on input "Pitch Deck" at bounding box center [0, 0] width 0 height 0
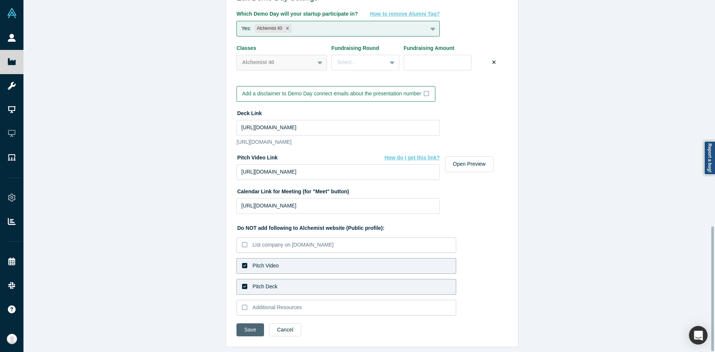
click at [250, 323] on button "Save" at bounding box center [251, 329] width 28 height 13
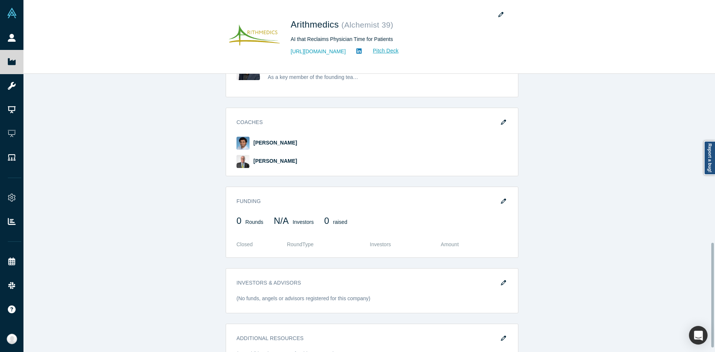
scroll to position [459, 0]
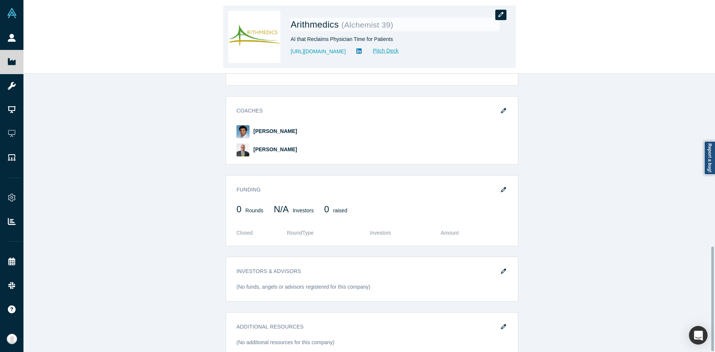
click at [501, 13] on icon "button" at bounding box center [500, 14] width 5 height 5
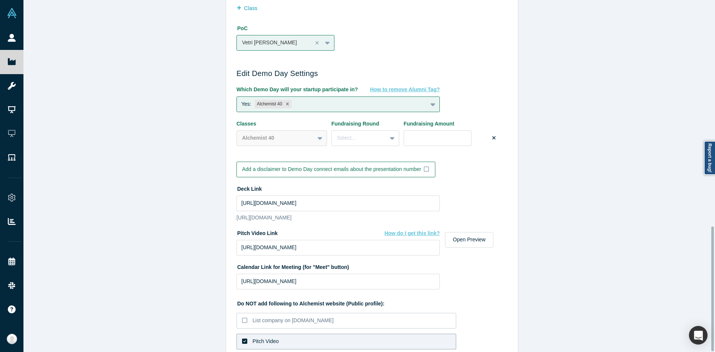
scroll to position [639, 0]
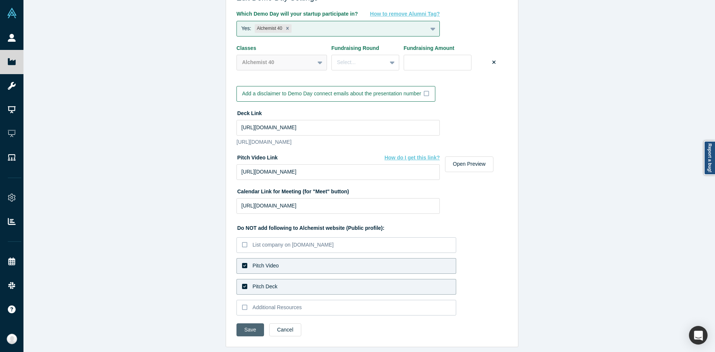
click at [246, 323] on button "Save" at bounding box center [251, 329] width 28 height 13
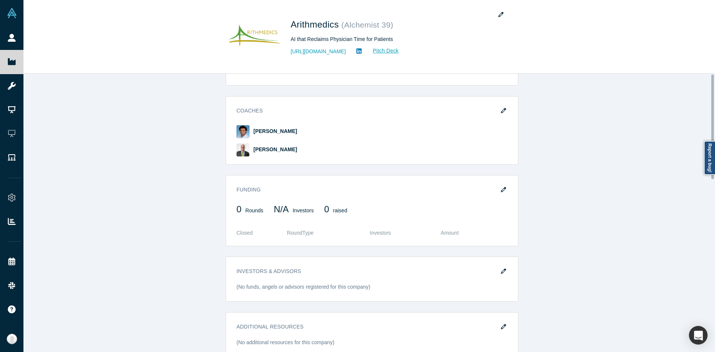
scroll to position [0, 0]
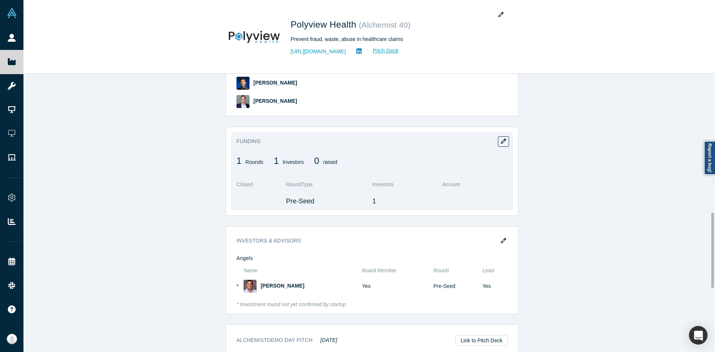
scroll to position [335, 0]
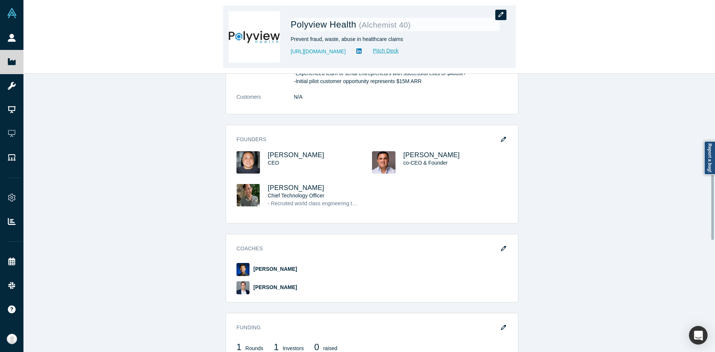
click at [504, 17] on button "button" at bounding box center [500, 15] width 11 height 10
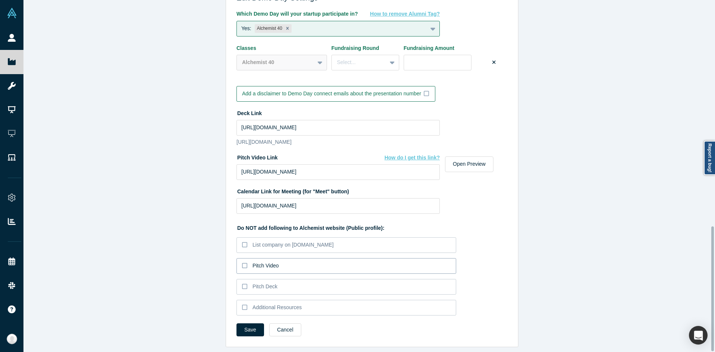
scroll to position [639, 0]
click at [273, 258] on label "Pitch Video" at bounding box center [347, 266] width 220 height 16
click at [0, 0] on input "Pitch Video" at bounding box center [0, 0] width 0 height 0
click at [261, 284] on div "Pitch Deck" at bounding box center [265, 287] width 25 height 8
click at [0, 0] on input "Pitch Deck" at bounding box center [0, 0] width 0 height 0
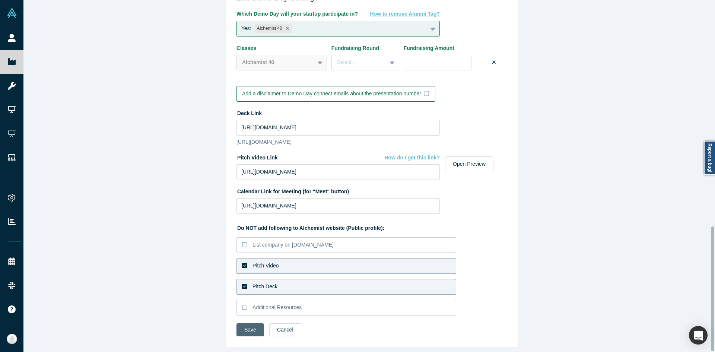
click at [250, 323] on button "Save" at bounding box center [251, 329] width 28 height 13
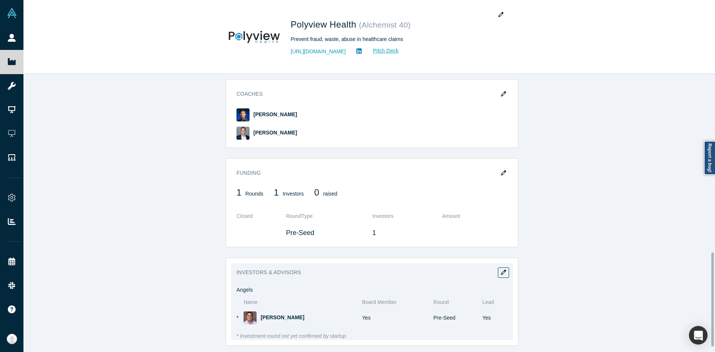
scroll to position [542, 0]
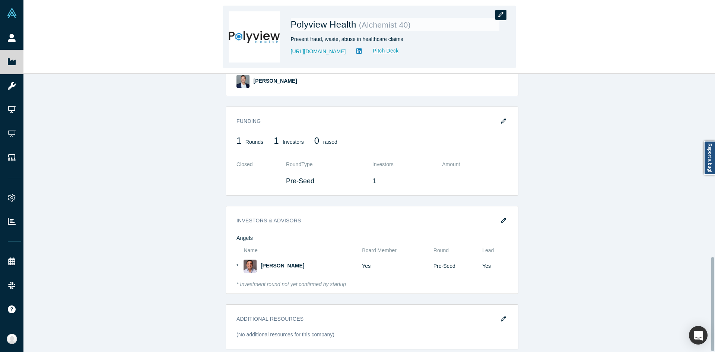
click at [503, 13] on icon "button" at bounding box center [500, 14] width 5 height 5
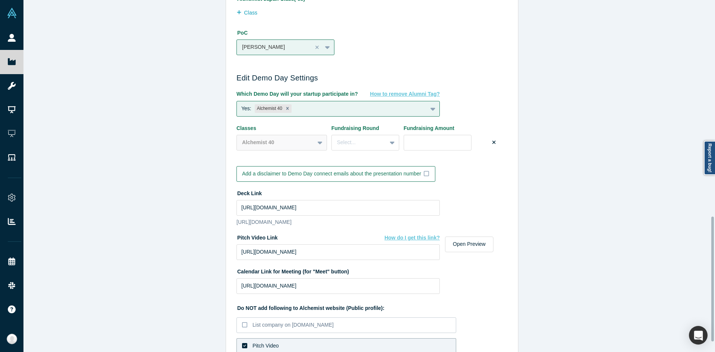
scroll to position [639, 0]
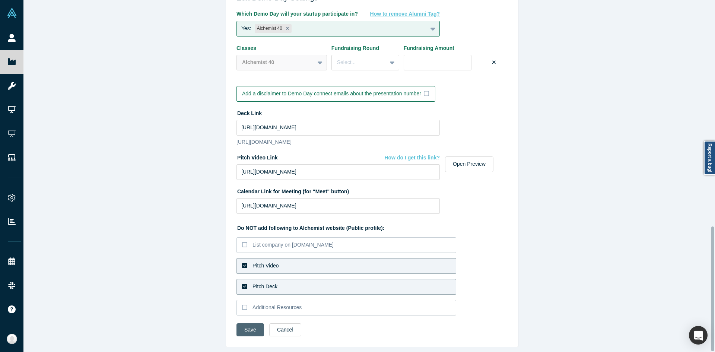
click at [250, 323] on button "Save" at bounding box center [251, 329] width 28 height 13
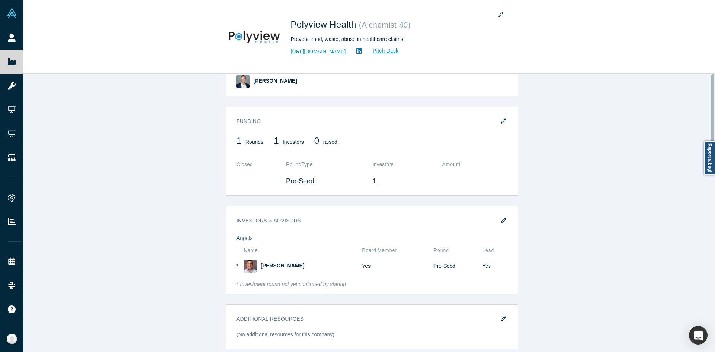
scroll to position [0, 0]
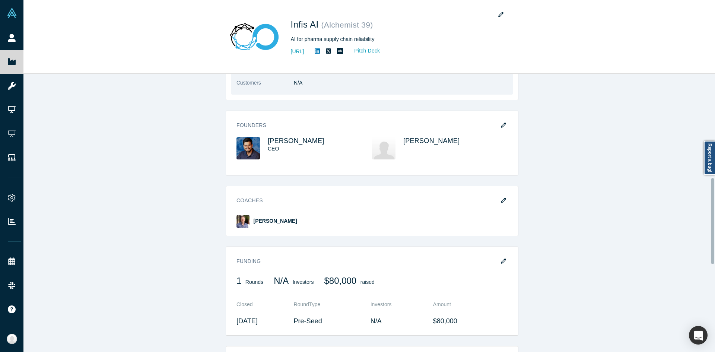
scroll to position [335, 0]
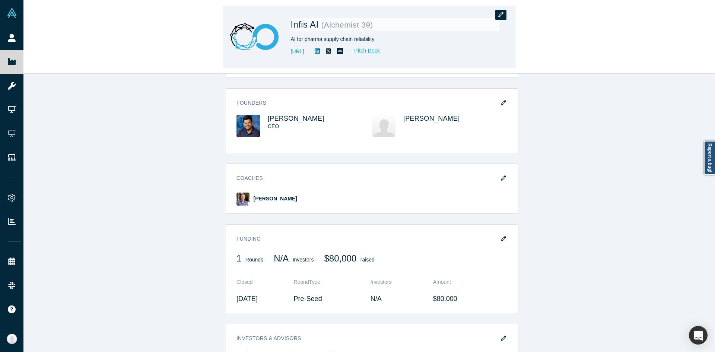
click at [503, 15] on icon "button" at bounding box center [500, 14] width 5 height 5
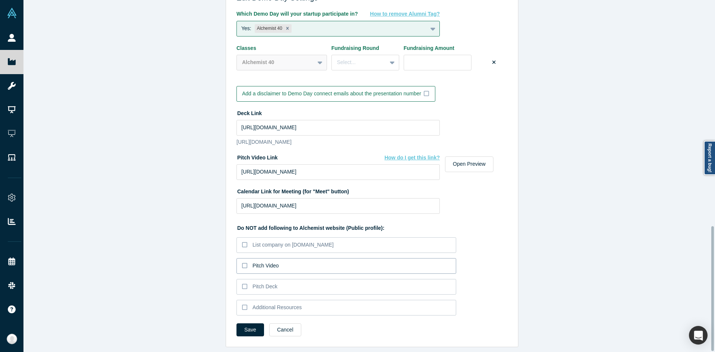
scroll to position [639, 0]
click at [272, 262] on div "Pitch Video" at bounding box center [266, 266] width 26 height 8
click at [0, 0] on input "Pitch Video" at bounding box center [0, 0] width 0 height 0
click at [266, 283] on div "Pitch Deck" at bounding box center [265, 287] width 25 height 8
click at [0, 0] on input "Pitch Deck" at bounding box center [0, 0] width 0 height 0
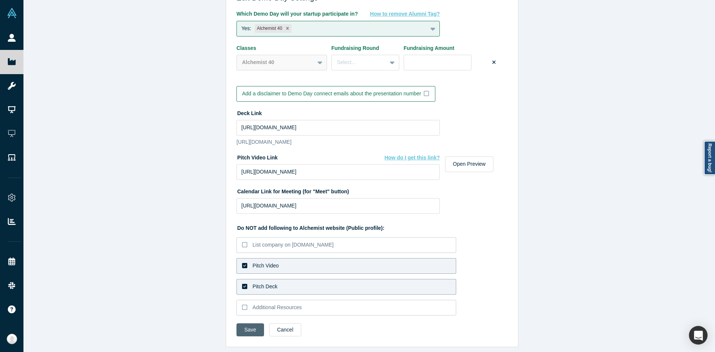
click at [254, 323] on button "Save" at bounding box center [251, 329] width 28 height 13
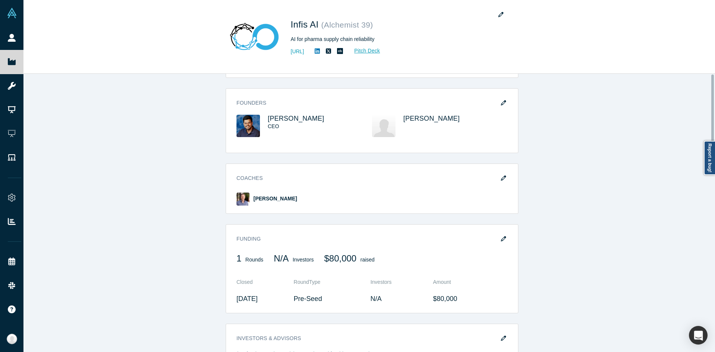
scroll to position [0, 0]
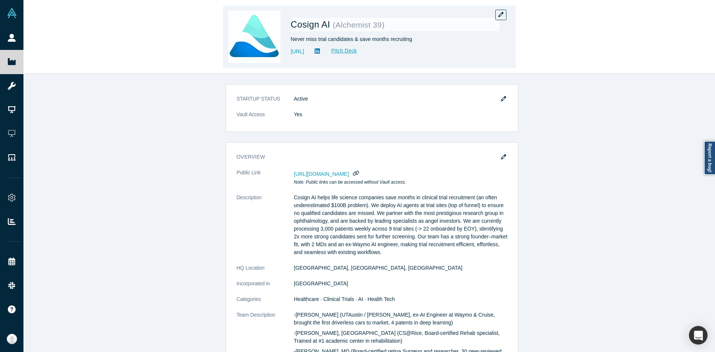
click at [494, 16] on div "Cosign AI ( Alchemist 39 ) Never miss trial candidates & save months recruiting…" at bounding box center [395, 37] width 209 height 52
click at [502, 14] on icon "button" at bounding box center [500, 14] width 5 height 5
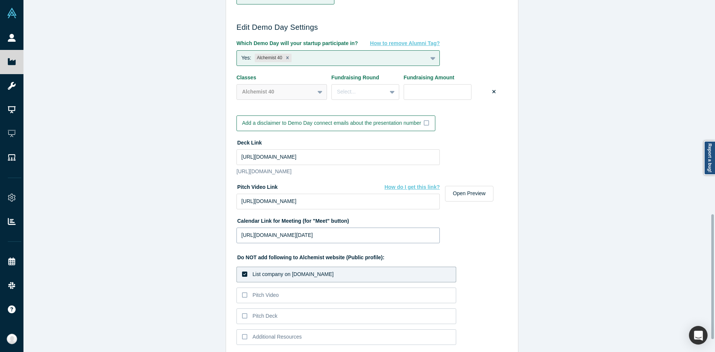
scroll to position [639, 0]
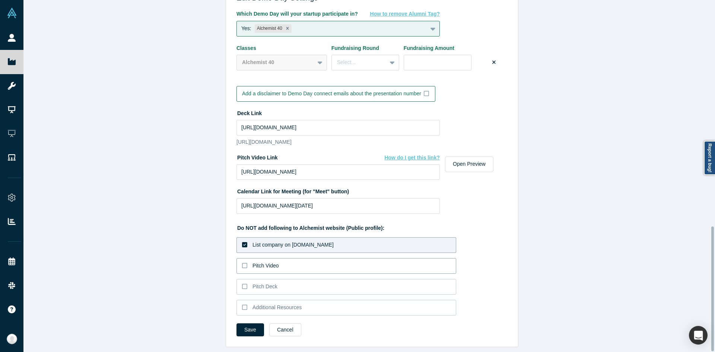
click at [262, 262] on div "Pitch Video" at bounding box center [266, 266] width 26 height 8
click at [0, 0] on input "Pitch Video" at bounding box center [0, 0] width 0 height 0
click at [269, 283] on div "Pitch Deck" at bounding box center [265, 287] width 25 height 8
click at [0, 0] on input "Pitch Deck" at bounding box center [0, 0] width 0 height 0
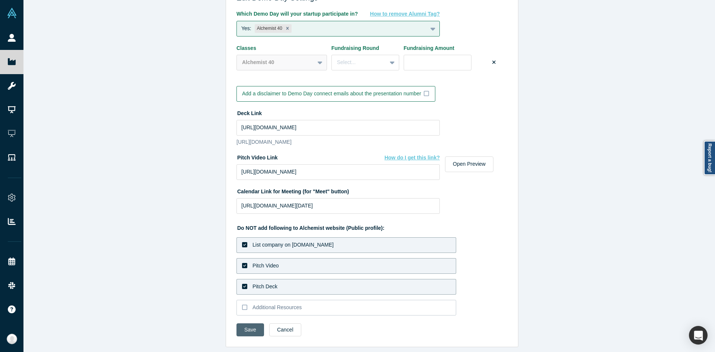
click at [248, 323] on button "Save" at bounding box center [251, 329] width 28 height 13
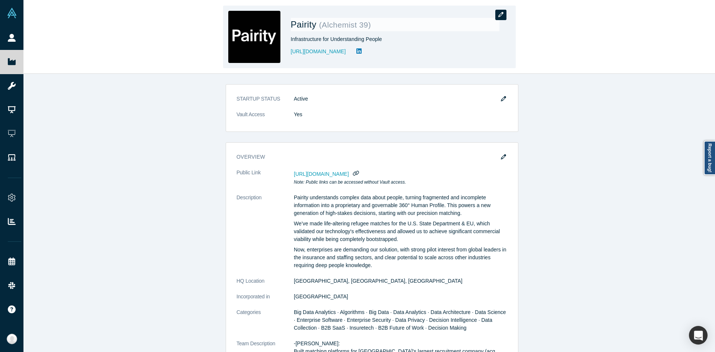
click at [501, 15] on icon "button" at bounding box center [500, 14] width 5 height 5
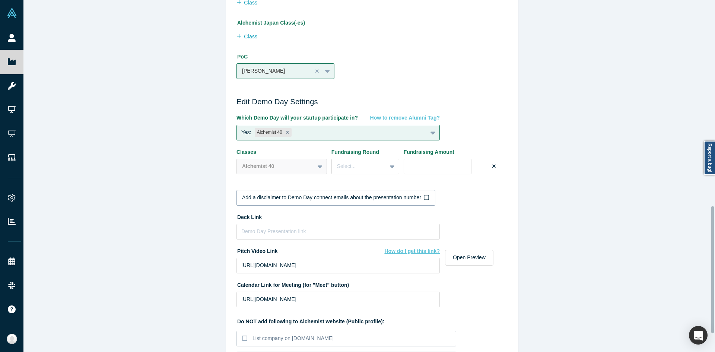
scroll to position [621, 0]
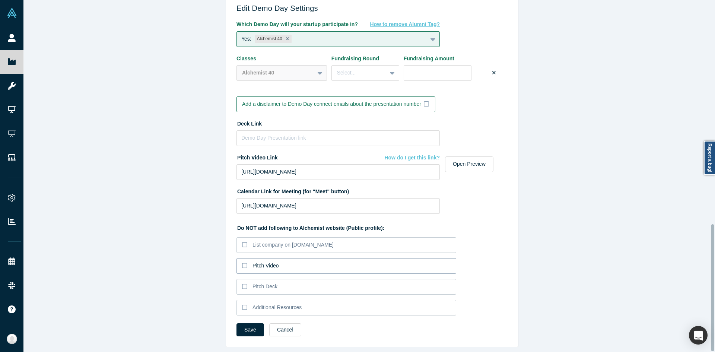
click at [279, 258] on label "Pitch Video" at bounding box center [347, 266] width 220 height 16
click at [0, 0] on input "Pitch Video" at bounding box center [0, 0] width 0 height 0
drag, startPoint x: 261, startPoint y: 283, endPoint x: 257, endPoint y: 291, distance: 8.8
click at [261, 283] on div "Pitch Deck" at bounding box center [265, 287] width 25 height 8
click at [0, 0] on input "Pitch Deck" at bounding box center [0, 0] width 0 height 0
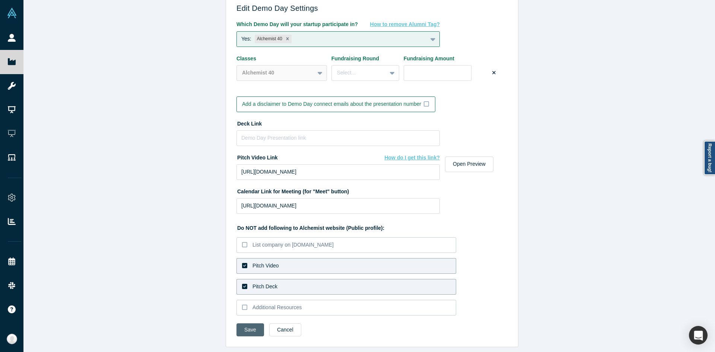
click at [240, 329] on button "Save" at bounding box center [251, 329] width 28 height 13
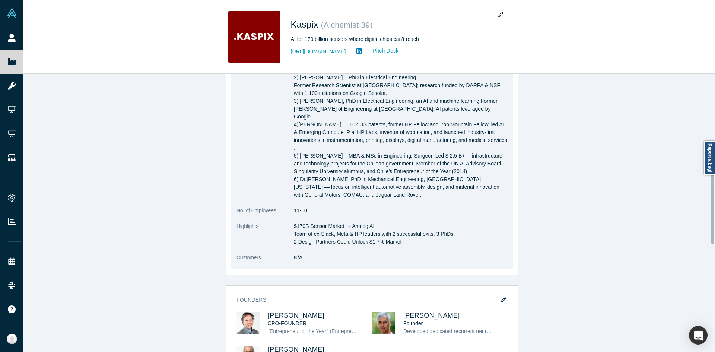
scroll to position [522, 0]
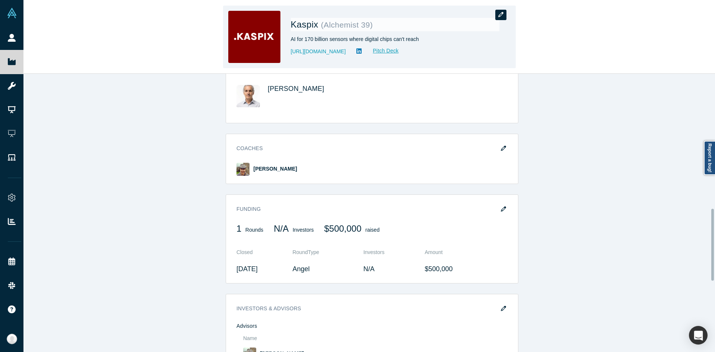
click at [500, 12] on icon "button" at bounding box center [500, 14] width 5 height 5
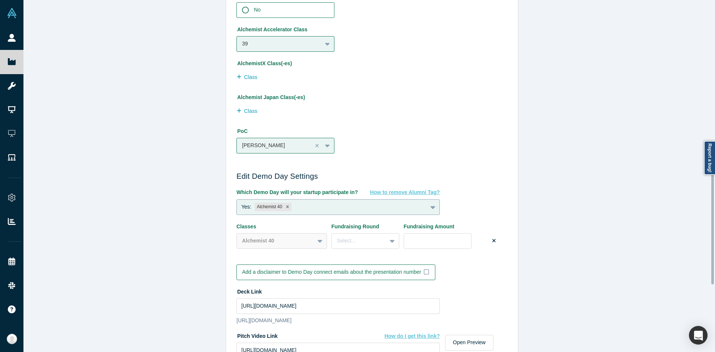
scroll to position [639, 0]
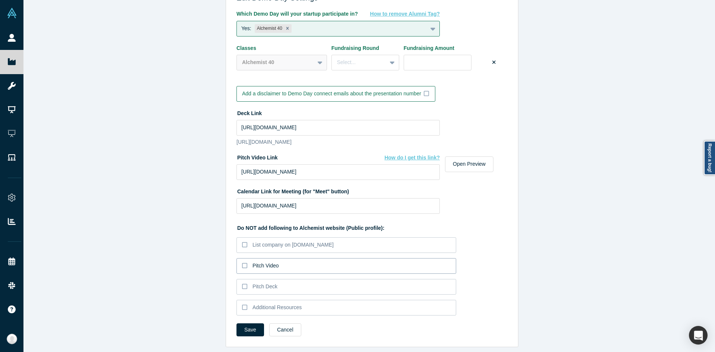
click at [283, 258] on label "Pitch Video" at bounding box center [347, 266] width 220 height 16
click at [0, 0] on input "Pitch Video" at bounding box center [0, 0] width 0 height 0
click at [278, 282] on label "Pitch Deck" at bounding box center [347, 287] width 220 height 16
click at [0, 0] on input "Pitch Deck" at bounding box center [0, 0] width 0 height 0
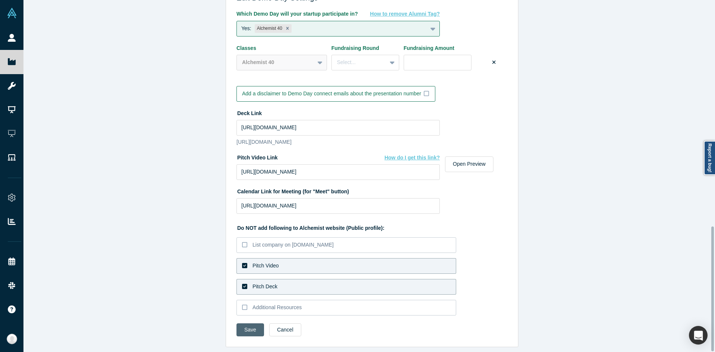
click at [253, 324] on button "Save" at bounding box center [251, 329] width 28 height 13
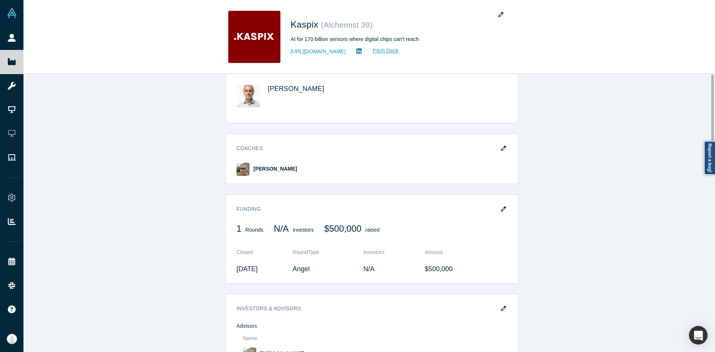
scroll to position [0, 0]
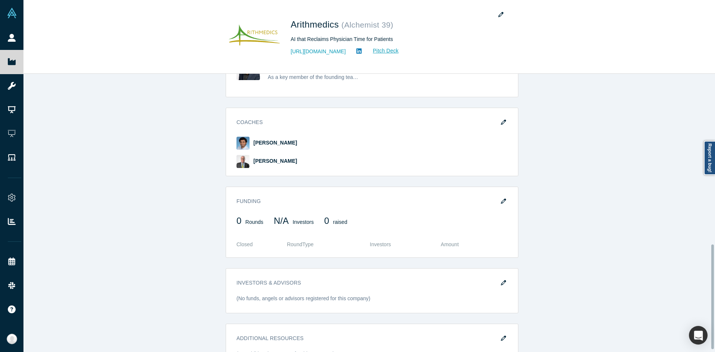
scroll to position [459, 0]
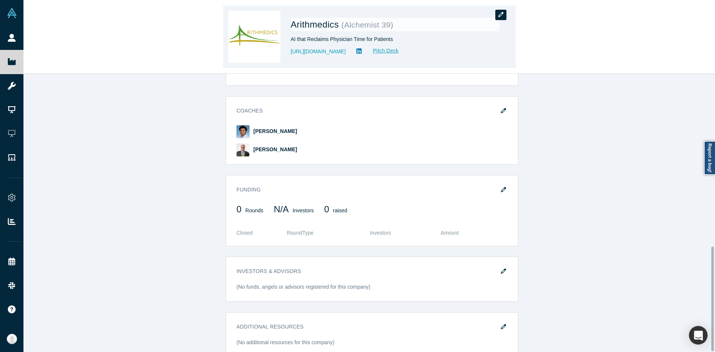
click at [496, 10] on button "button" at bounding box center [500, 15] width 11 height 10
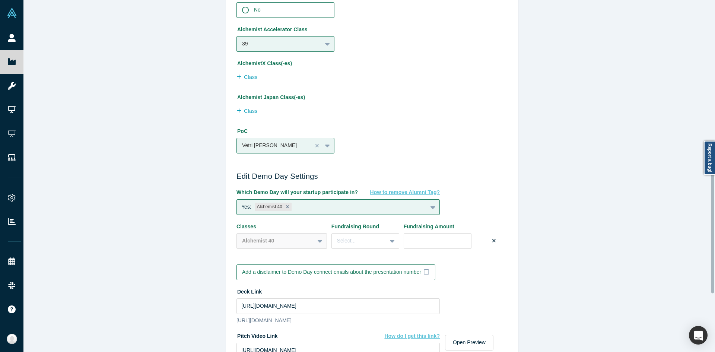
scroll to position [639, 0]
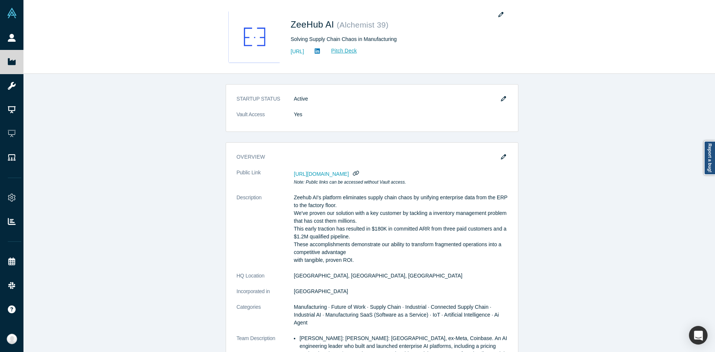
click at [500, 18] on button "button" at bounding box center [500, 15] width 11 height 10
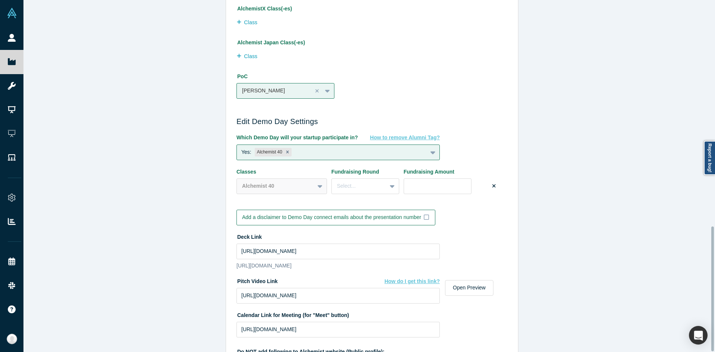
scroll to position [639, 0]
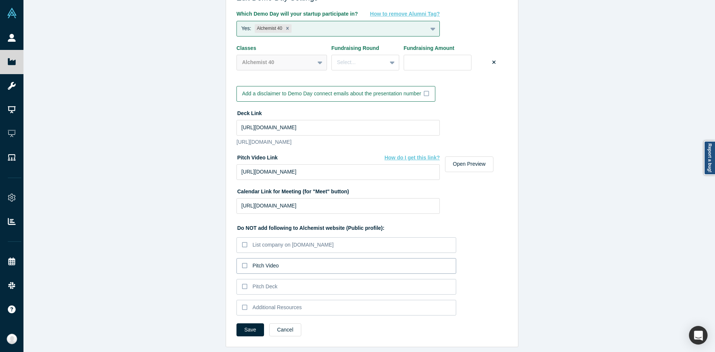
click at [273, 262] on div "Pitch Video" at bounding box center [266, 266] width 26 height 8
click at [0, 0] on input "Pitch Video" at bounding box center [0, 0] width 0 height 0
click at [264, 284] on div "Pitch Deck" at bounding box center [265, 287] width 25 height 8
click at [0, 0] on input "Pitch Deck" at bounding box center [0, 0] width 0 height 0
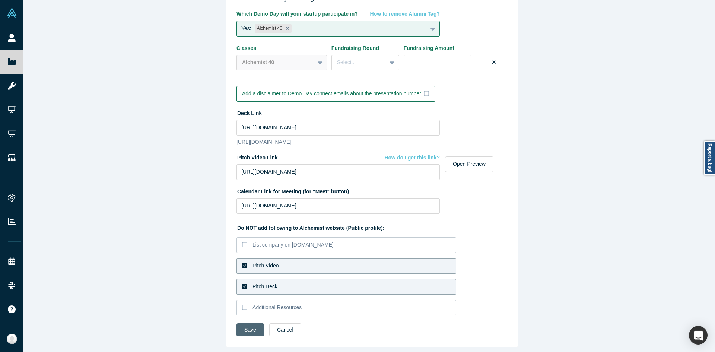
click at [250, 323] on button "Save" at bounding box center [251, 329] width 28 height 13
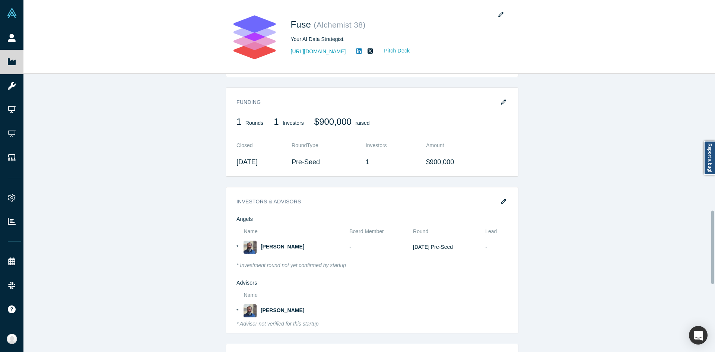
scroll to position [484, 0]
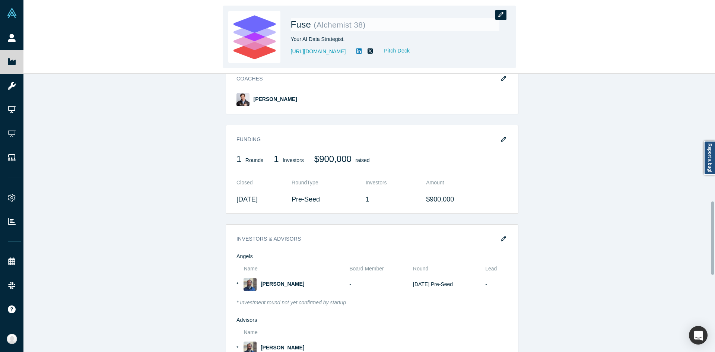
click at [503, 16] on icon "button" at bounding box center [500, 14] width 5 height 5
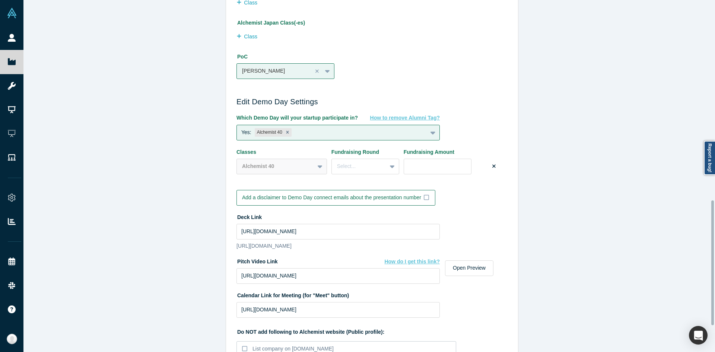
scroll to position [639, 0]
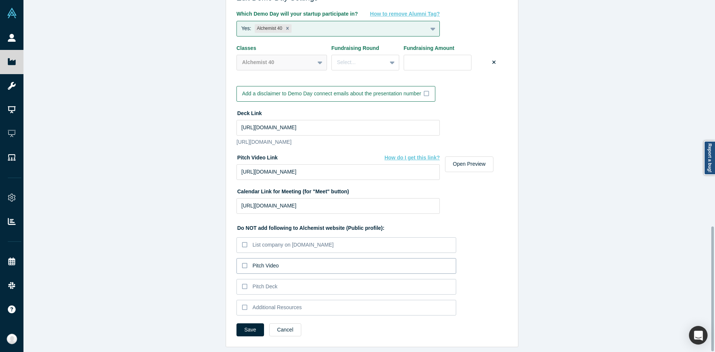
click at [288, 262] on label "Pitch Video" at bounding box center [347, 266] width 220 height 16
click at [0, 0] on input "Pitch Video" at bounding box center [0, 0] width 0 height 0
click at [285, 284] on label "Pitch Deck" at bounding box center [347, 287] width 220 height 16
click at [0, 0] on input "Pitch Deck" at bounding box center [0, 0] width 0 height 0
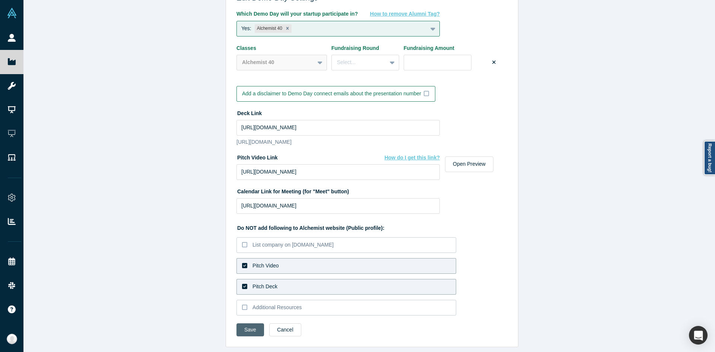
click at [247, 323] on button "Save" at bounding box center [251, 329] width 28 height 13
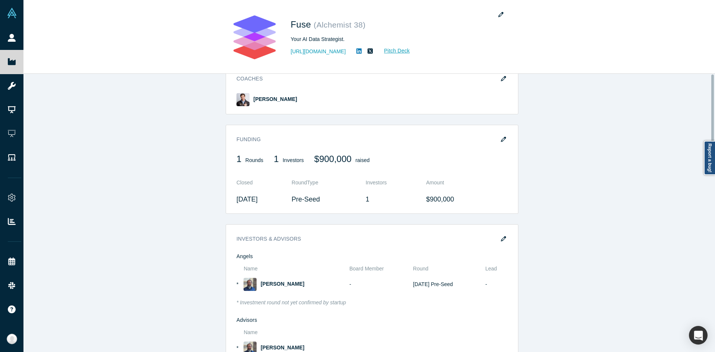
scroll to position [0, 0]
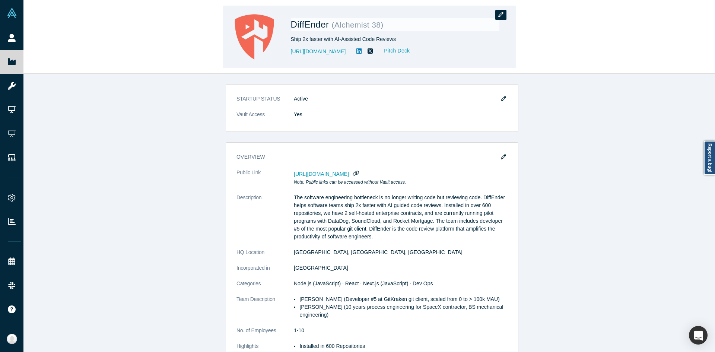
click at [503, 19] on button "button" at bounding box center [500, 15] width 11 height 10
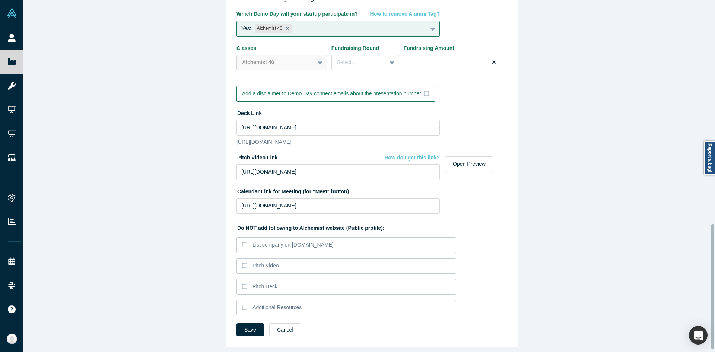
scroll to position [639, 0]
click at [272, 264] on label "Pitch Video" at bounding box center [347, 266] width 220 height 16
click at [0, 0] on input "Pitch Video" at bounding box center [0, 0] width 0 height 0
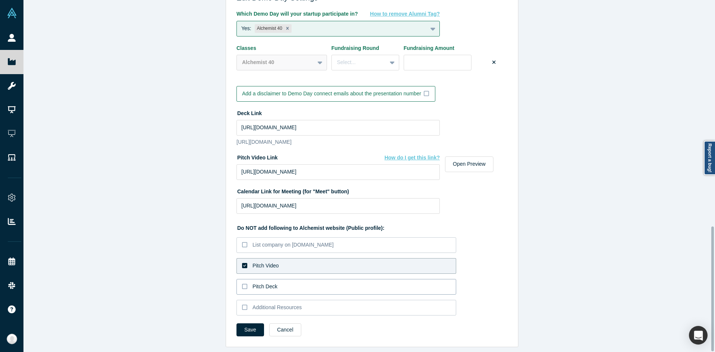
click at [267, 283] on div "Pitch Deck" at bounding box center [265, 287] width 25 height 8
click at [0, 0] on input "Pitch Deck" at bounding box center [0, 0] width 0 height 0
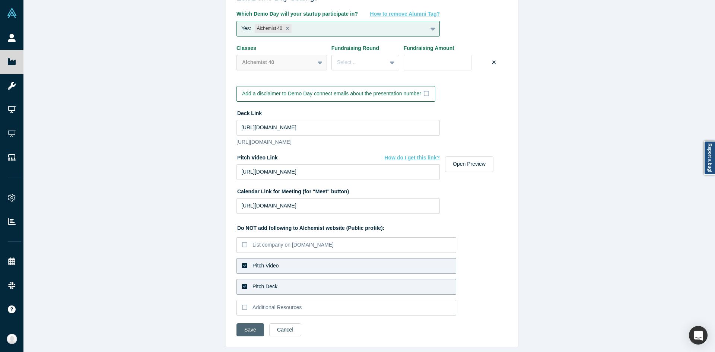
click at [243, 324] on button "Save" at bounding box center [251, 329] width 28 height 13
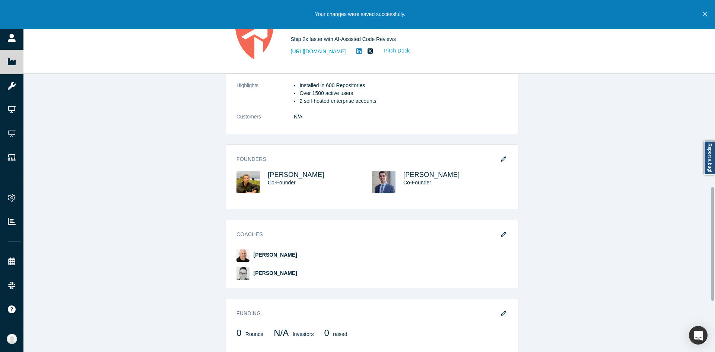
scroll to position [400, 0]
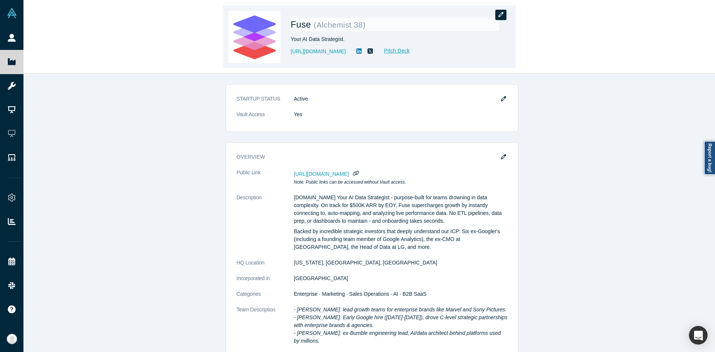
click at [497, 18] on button "button" at bounding box center [500, 15] width 11 height 10
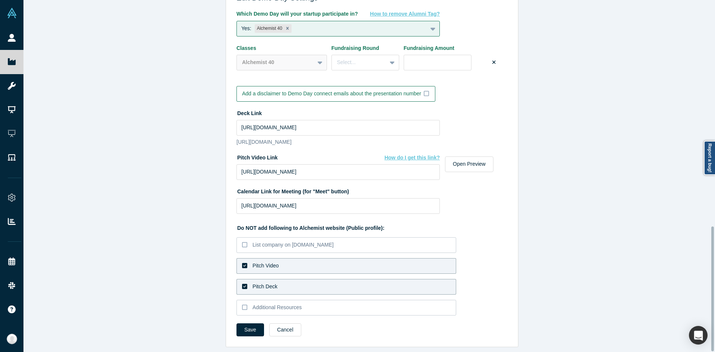
scroll to position [639, 0]
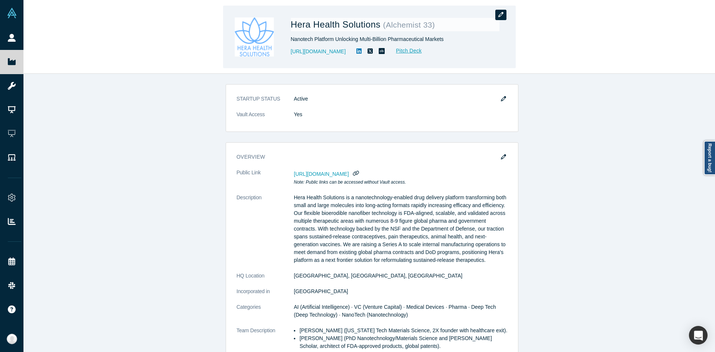
click at [499, 15] on icon "button" at bounding box center [500, 14] width 5 height 5
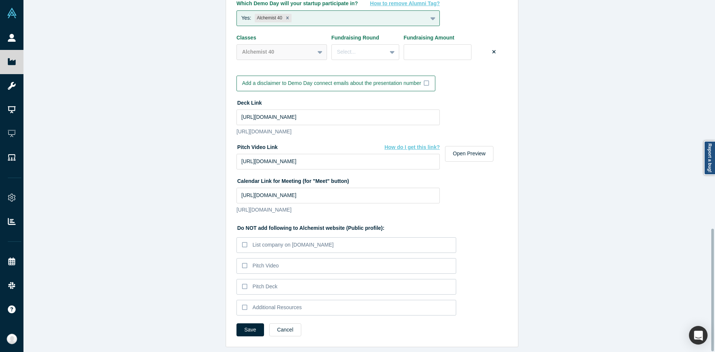
scroll to position [657, 0]
click at [266, 262] on div "Pitch Video" at bounding box center [266, 266] width 26 height 8
click at [0, 0] on input "Pitch Video" at bounding box center [0, 0] width 0 height 0
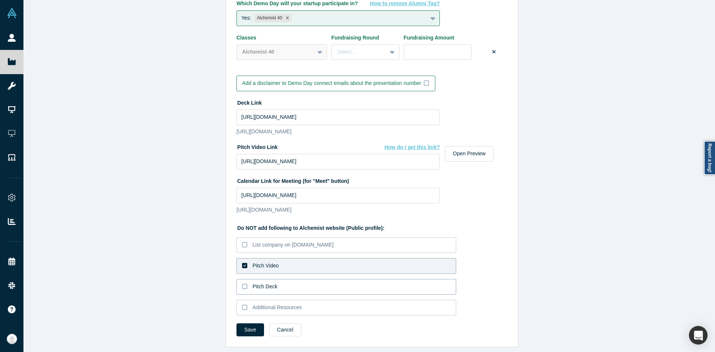
click at [262, 283] on div "Pitch Deck" at bounding box center [265, 287] width 25 height 8
click at [0, 0] on input "Pitch Deck" at bounding box center [0, 0] width 0 height 0
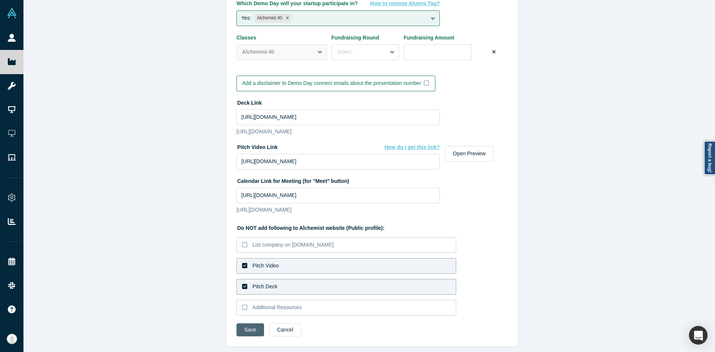
click at [250, 323] on button "Save" at bounding box center [251, 329] width 28 height 13
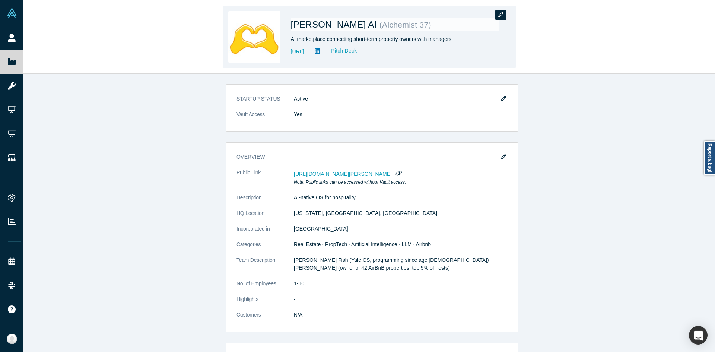
click at [501, 16] on icon "button" at bounding box center [500, 14] width 5 height 5
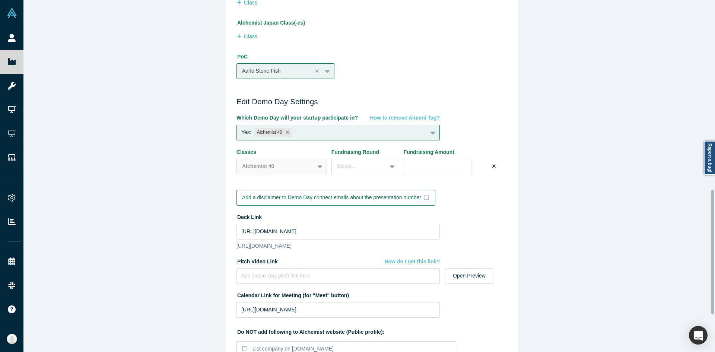
scroll to position [639, 0]
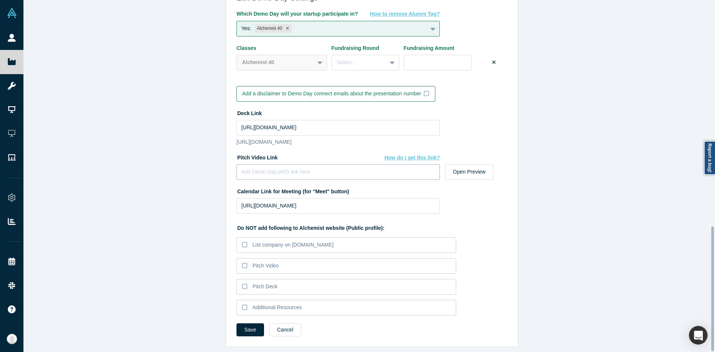
click at [256, 169] on input at bounding box center [338, 172] width 203 height 16
paste input "https://vimeo.com/1121940137/3af9448c72?share=copy"
type input "https://vimeo.com/1121940137/3af9448c72?share=copy"
click at [269, 262] on div "Pitch Video" at bounding box center [266, 266] width 26 height 8
click at [0, 0] on input "Pitch Video" at bounding box center [0, 0] width 0 height 0
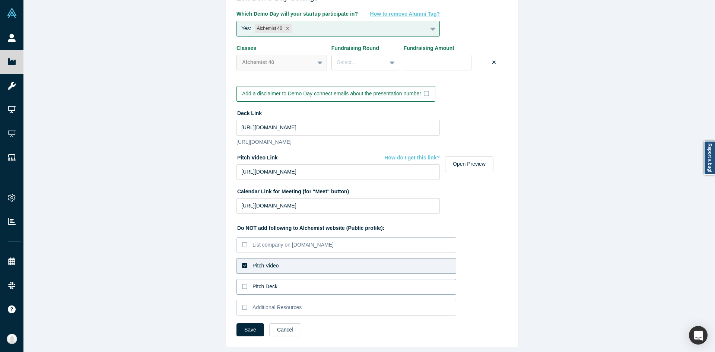
click at [266, 279] on label "Pitch Deck" at bounding box center [347, 287] width 220 height 16
click at [0, 0] on input "Pitch Deck" at bounding box center [0, 0] width 0 height 0
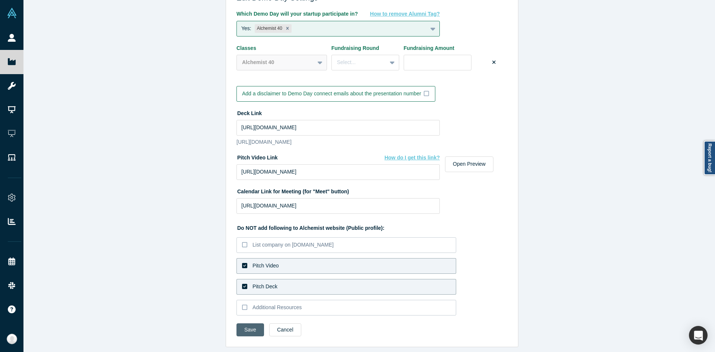
click at [242, 323] on button "Save" at bounding box center [251, 329] width 28 height 13
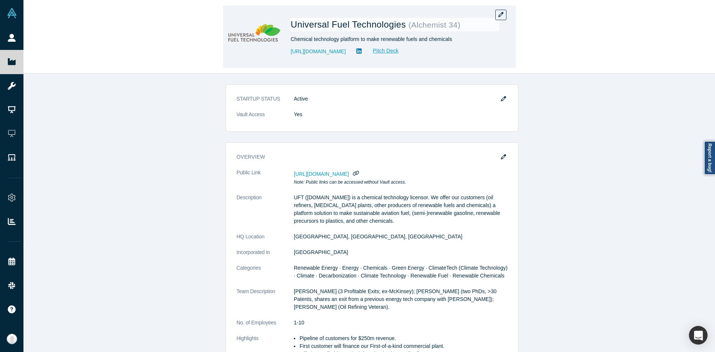
click at [497, 9] on div "Universal Fuel Technologies ( Alchemist 34 ) Chemical technology platform to ma…" at bounding box center [369, 37] width 293 height 63
click at [498, 12] on button "button" at bounding box center [500, 15] width 11 height 10
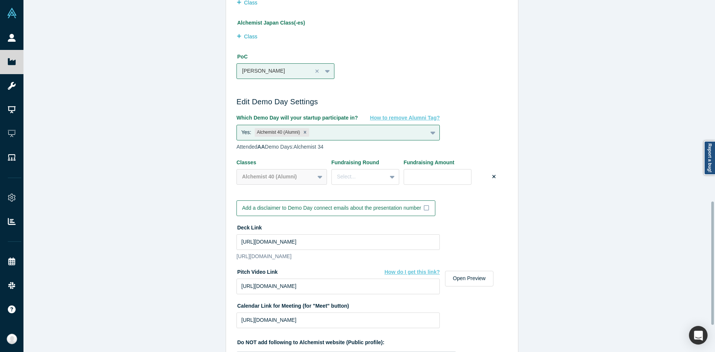
scroll to position [649, 0]
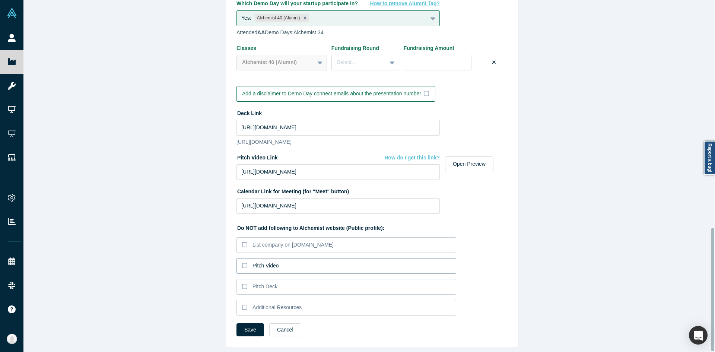
click at [282, 260] on label "Pitch Video" at bounding box center [347, 266] width 220 height 16
click at [0, 0] on input "Pitch Video" at bounding box center [0, 0] width 0 height 0
click at [274, 279] on label "Pitch Deck" at bounding box center [347, 287] width 220 height 16
click at [0, 0] on input "Pitch Deck" at bounding box center [0, 0] width 0 height 0
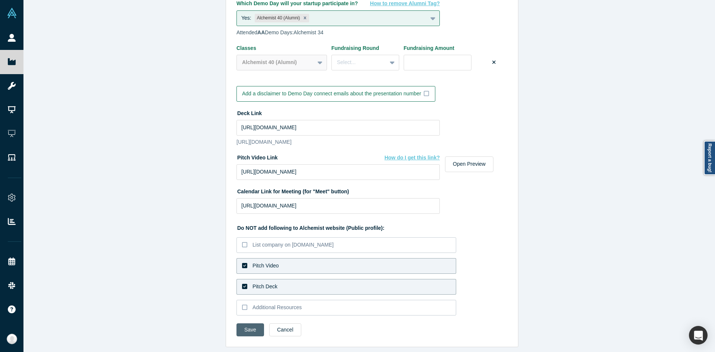
click at [253, 323] on button "Save" at bounding box center [251, 329] width 28 height 13
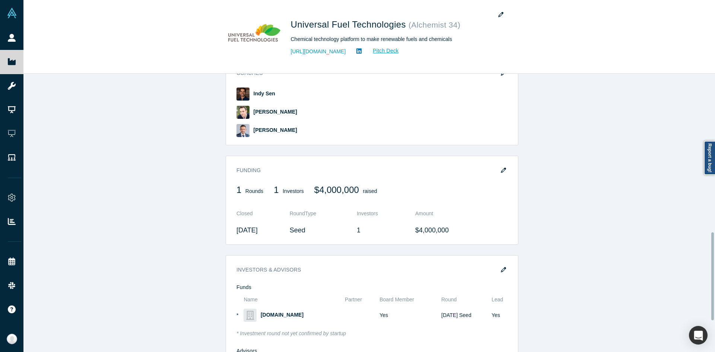
scroll to position [599, 0]
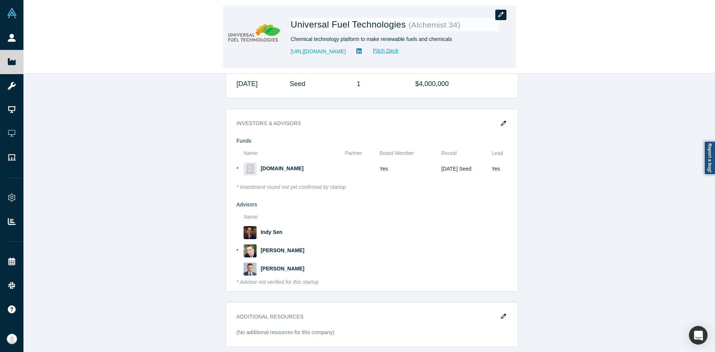
click at [504, 13] on button "button" at bounding box center [500, 15] width 11 height 10
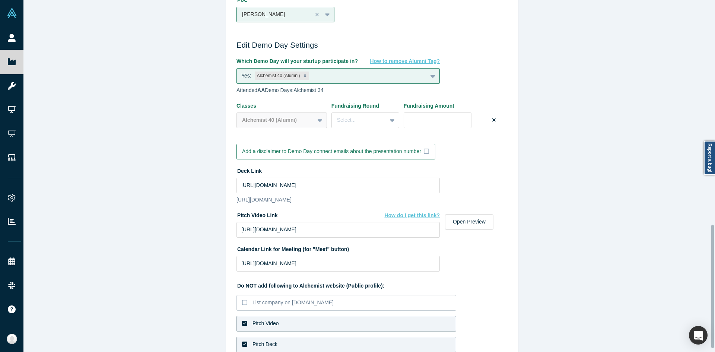
scroll to position [649, 0]
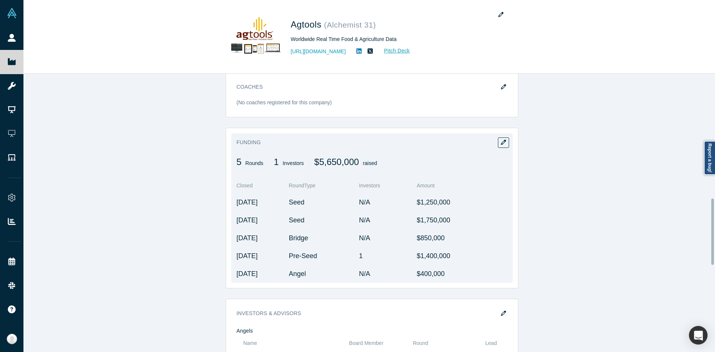
scroll to position [261, 0]
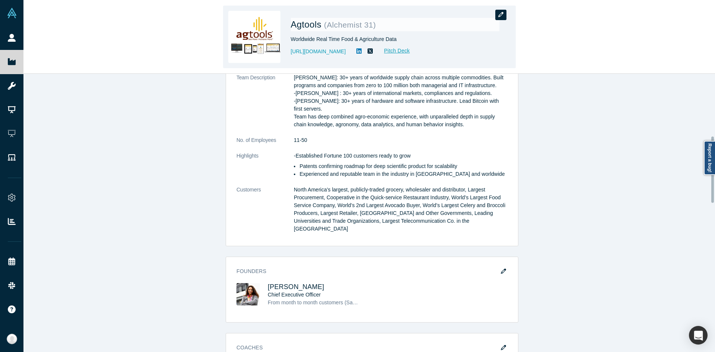
click at [503, 12] on icon "button" at bounding box center [500, 14] width 5 height 5
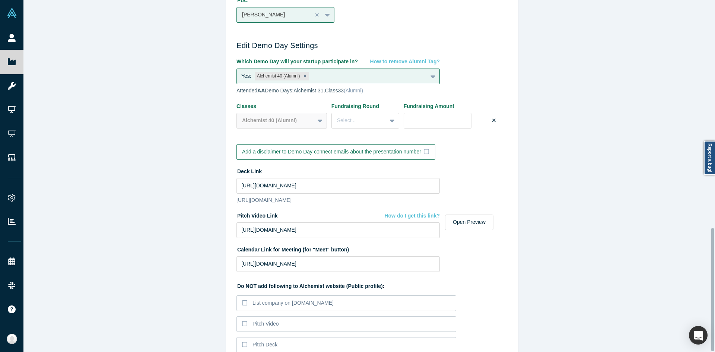
scroll to position [649, 0]
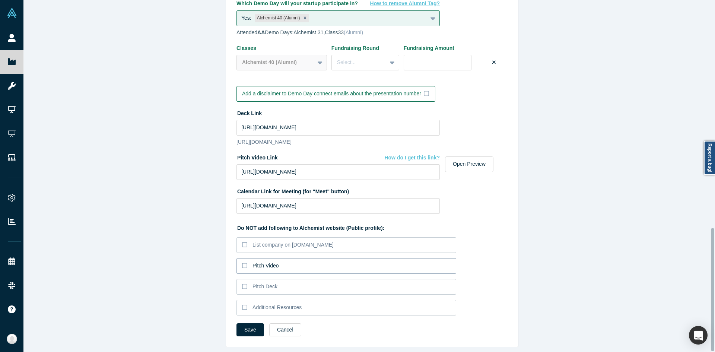
click at [287, 261] on label "Pitch Video" at bounding box center [347, 266] width 220 height 16
click at [0, 0] on input "Pitch Video" at bounding box center [0, 0] width 0 height 0
click at [278, 272] on div "Do NOT add following to Alchemist website (Public profile): List company on Alc…" at bounding box center [372, 268] width 271 height 99
click at [276, 279] on label "Pitch Deck" at bounding box center [347, 287] width 220 height 16
click at [0, 0] on input "Pitch Deck" at bounding box center [0, 0] width 0 height 0
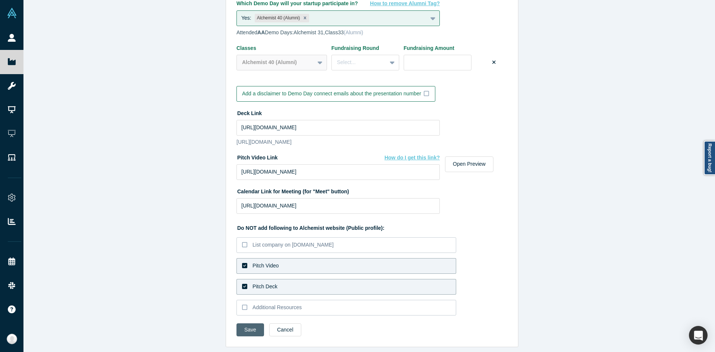
click at [257, 323] on button "Save" at bounding box center [251, 329] width 28 height 13
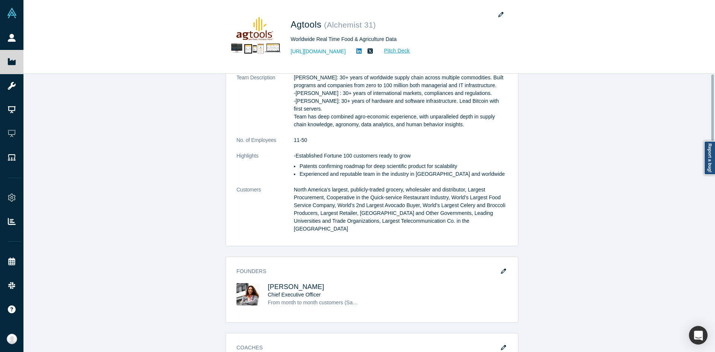
scroll to position [0, 0]
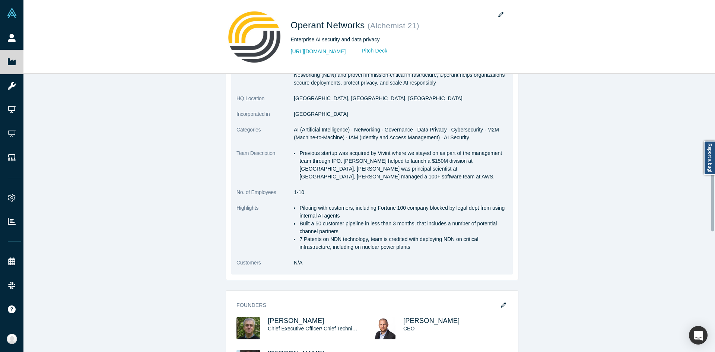
scroll to position [261, 0]
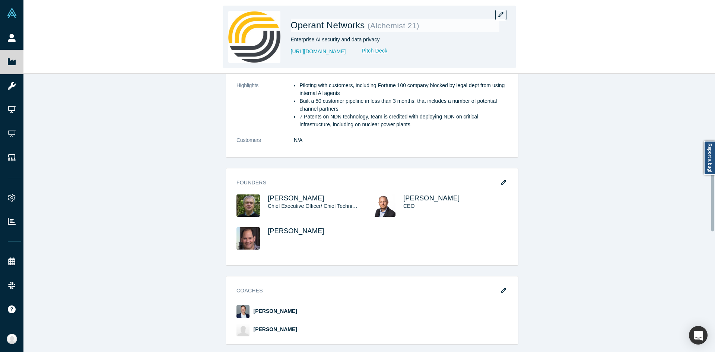
click at [508, 17] on div "Operant Networks ( Alchemist 21 ) Enterprise AI security and data privacy http:…" at bounding box center [369, 37] width 293 height 63
click at [495, 12] on div "Operant Networks ( Alchemist 21 ) Enterprise AI security and data privacy http:…" at bounding box center [395, 37] width 209 height 52
click at [497, 13] on button "button" at bounding box center [500, 15] width 11 height 10
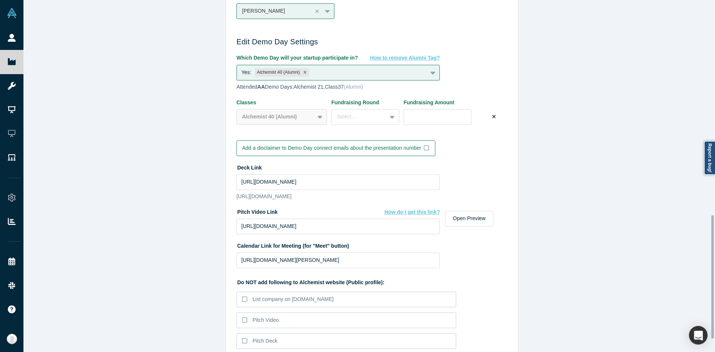
scroll to position [649, 0]
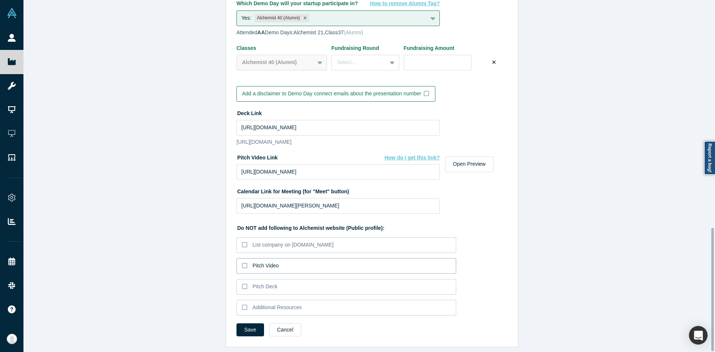
click at [278, 264] on label "Pitch Video" at bounding box center [347, 266] width 220 height 16
click at [0, 0] on input "Pitch Video" at bounding box center [0, 0] width 0 height 0
click at [268, 279] on label "Pitch Deck" at bounding box center [347, 287] width 220 height 16
click at [0, 0] on input "Pitch Deck" at bounding box center [0, 0] width 0 height 0
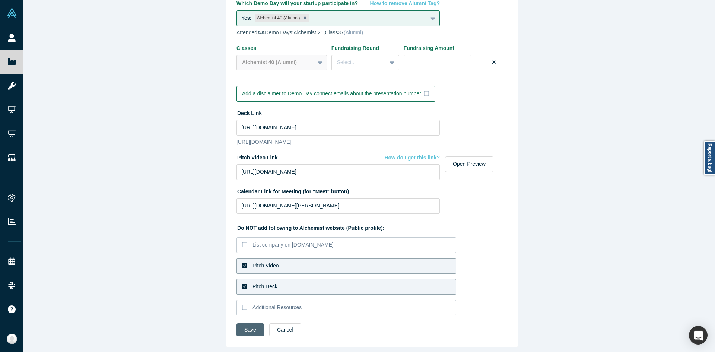
click at [247, 323] on button "Save" at bounding box center [251, 329] width 28 height 13
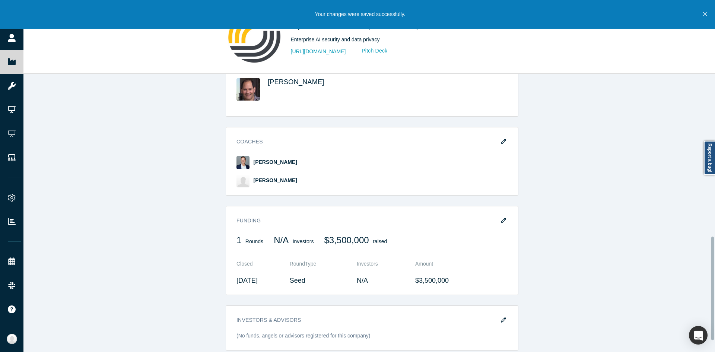
scroll to position [437, 0]
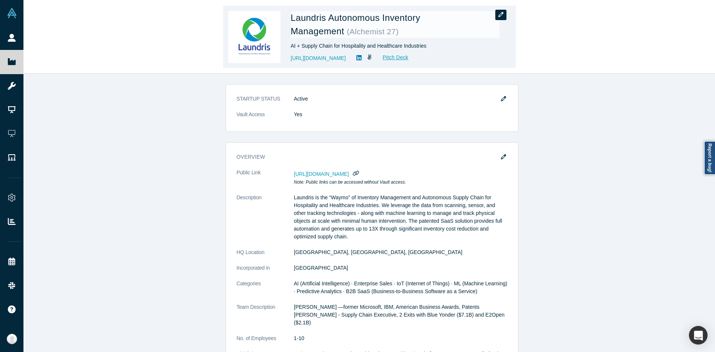
click at [498, 16] on button "button" at bounding box center [500, 15] width 11 height 10
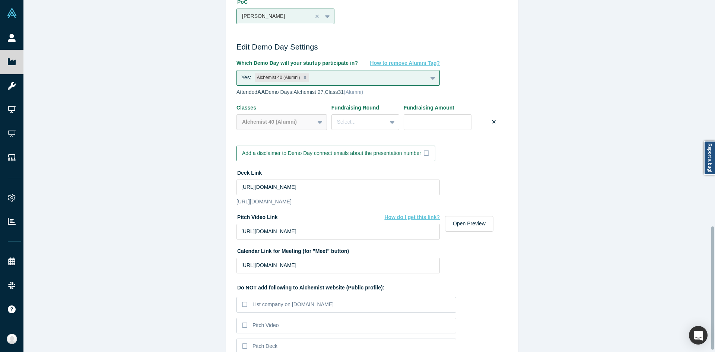
scroll to position [649, 0]
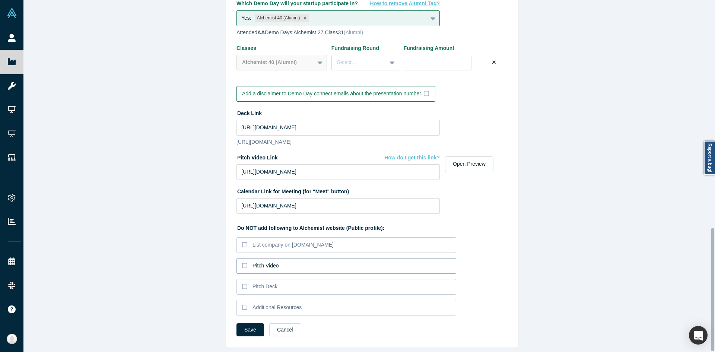
click at [265, 262] on div "Pitch Video" at bounding box center [266, 266] width 26 height 8
click at [0, 0] on input "Pitch Video" at bounding box center [0, 0] width 0 height 0
click at [265, 283] on div "Pitch Deck" at bounding box center [265, 287] width 25 height 8
click at [0, 0] on input "Pitch Deck" at bounding box center [0, 0] width 0 height 0
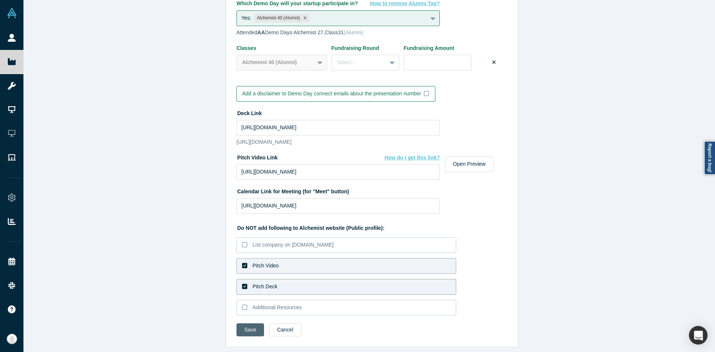
click at [252, 323] on button "Save" at bounding box center [251, 329] width 28 height 13
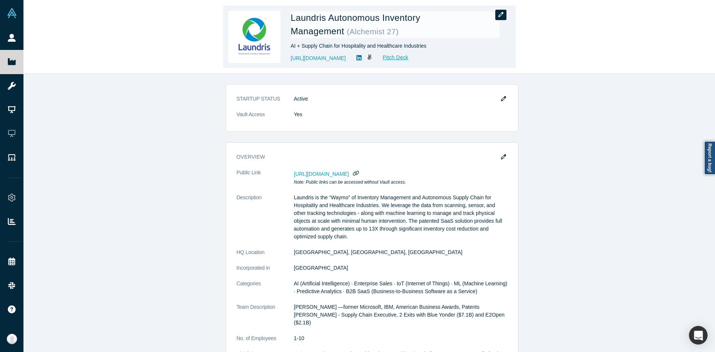
click at [500, 13] on icon "button" at bounding box center [500, 14] width 5 height 5
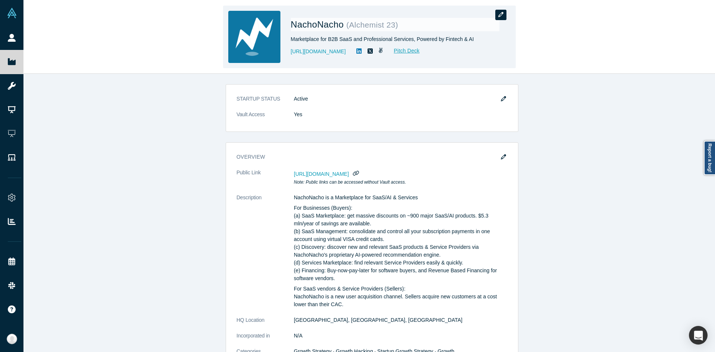
click at [500, 16] on icon "button" at bounding box center [500, 14] width 5 height 5
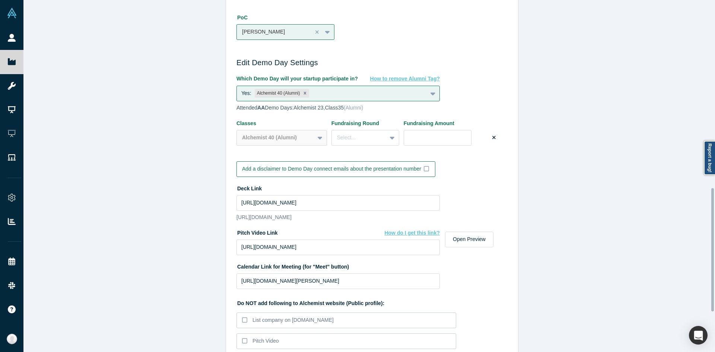
scroll to position [649, 0]
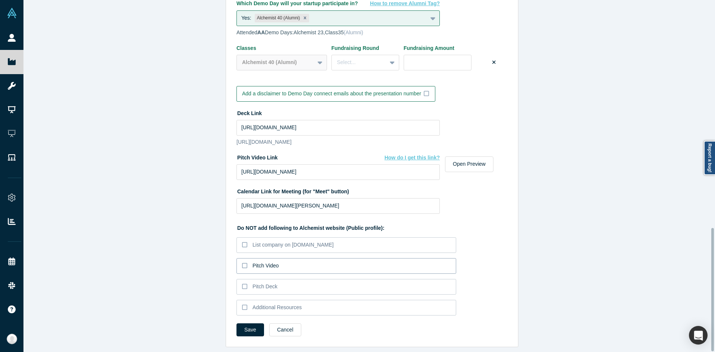
click at [261, 268] on label "Pitch Video" at bounding box center [347, 266] width 220 height 16
click at [0, 0] on input "Pitch Video" at bounding box center [0, 0] width 0 height 0
click at [260, 283] on div "Pitch Deck" at bounding box center [265, 287] width 25 height 8
click at [0, 0] on input "Pitch Deck" at bounding box center [0, 0] width 0 height 0
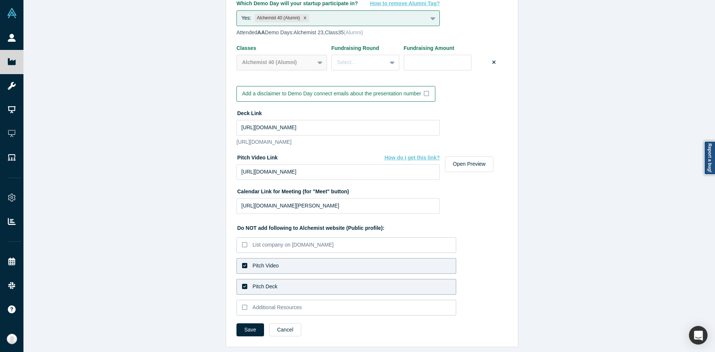
click at [248, 331] on div "Save Cancel" at bounding box center [372, 332] width 271 height 18
click at [243, 323] on button "Save" at bounding box center [251, 329] width 28 height 13
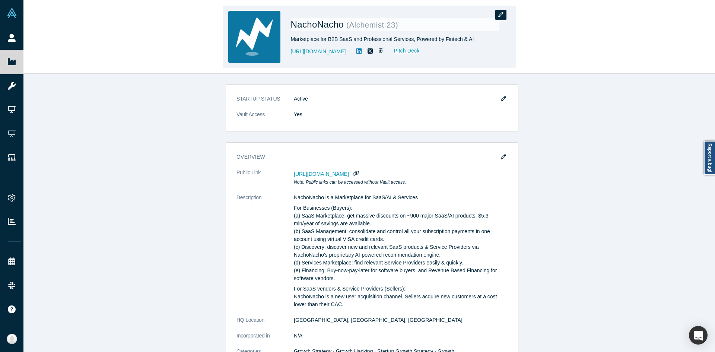
click at [505, 15] on button "button" at bounding box center [500, 15] width 11 height 10
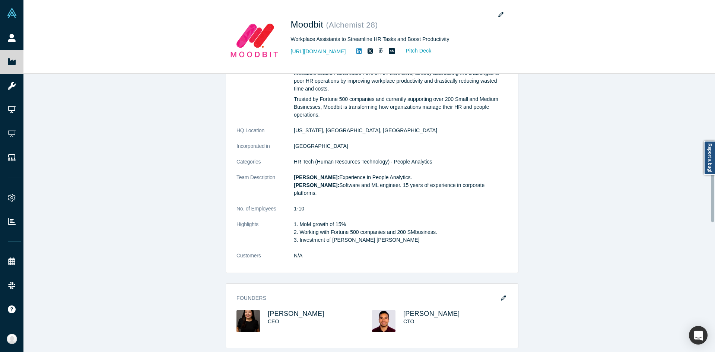
scroll to position [261, 0]
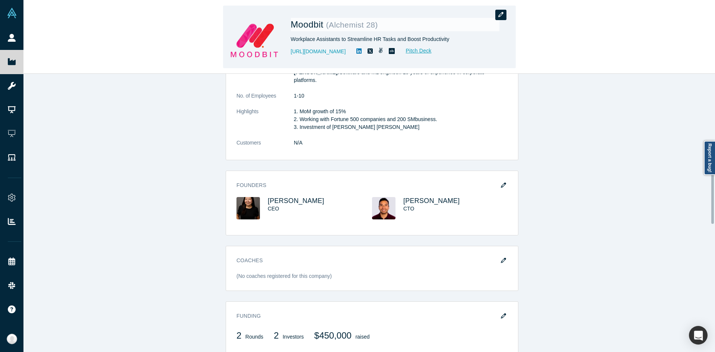
click at [498, 12] on icon "button" at bounding box center [500, 14] width 5 height 5
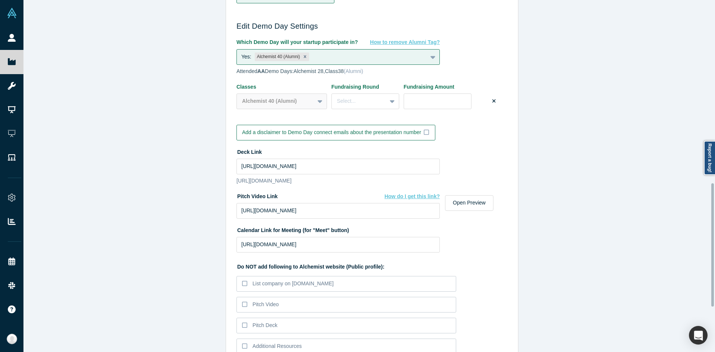
scroll to position [649, 0]
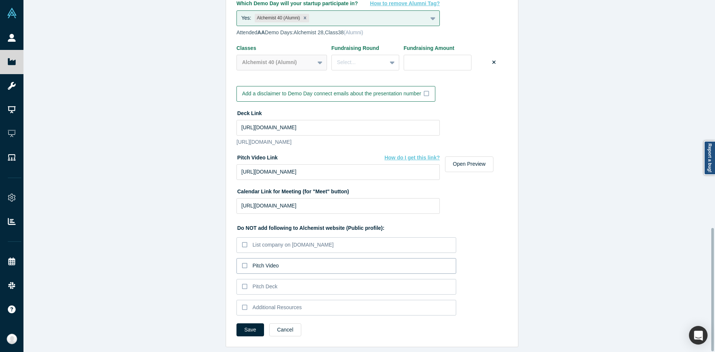
click at [260, 262] on div "Pitch Video" at bounding box center [266, 266] width 26 height 8
click at [0, 0] on input "Pitch Video" at bounding box center [0, 0] width 0 height 0
click at [260, 279] on label "Pitch Deck" at bounding box center [347, 287] width 220 height 16
click at [0, 0] on input "Pitch Deck" at bounding box center [0, 0] width 0 height 0
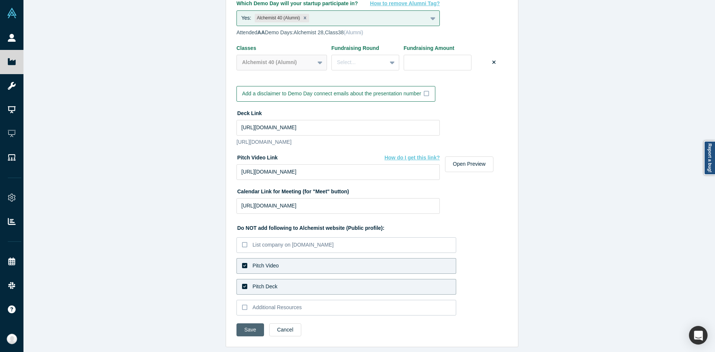
click at [256, 325] on button "Save" at bounding box center [251, 329] width 28 height 13
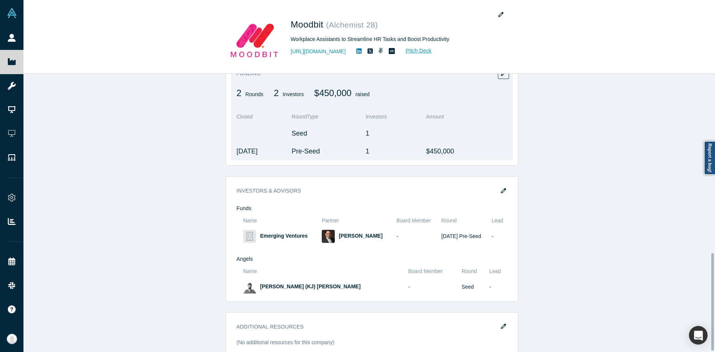
scroll to position [514, 0]
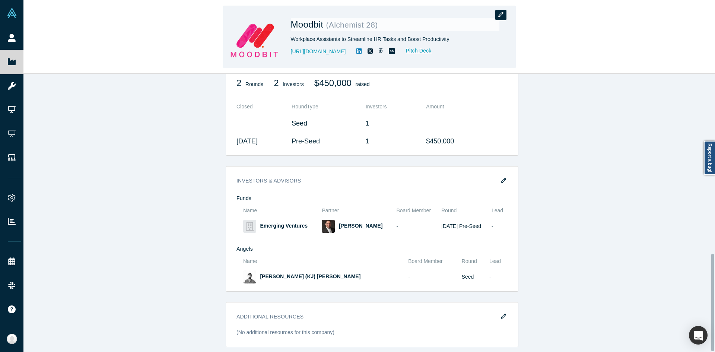
click at [497, 12] on button "button" at bounding box center [500, 15] width 11 height 10
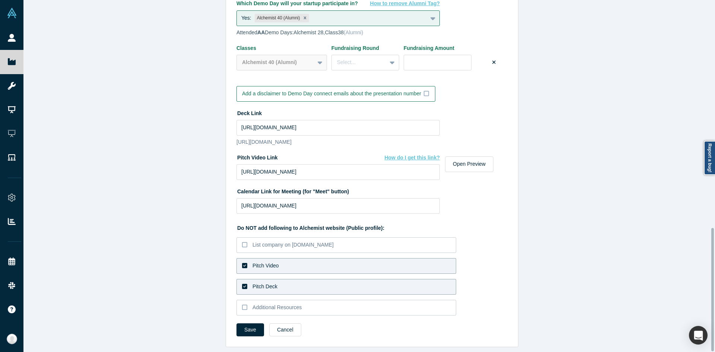
scroll to position [649, 0]
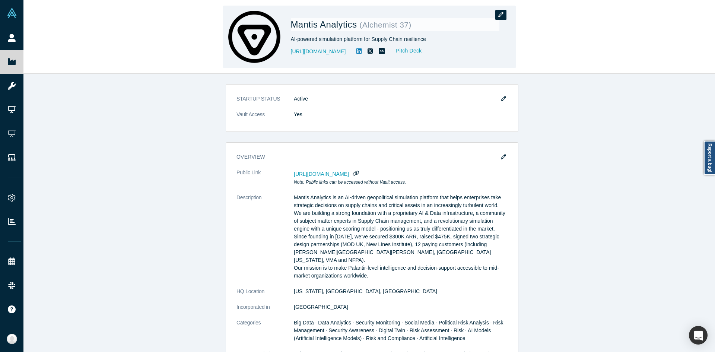
click at [501, 19] on button "button" at bounding box center [500, 15] width 11 height 10
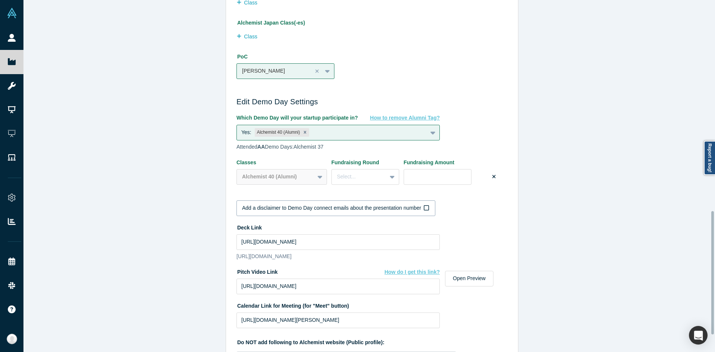
scroll to position [649, 0]
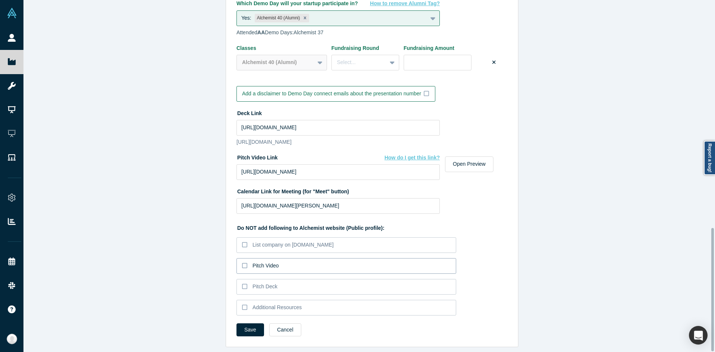
click at [258, 262] on div "Pitch Video" at bounding box center [266, 266] width 26 height 8
click at [0, 0] on input "Pitch Video" at bounding box center [0, 0] width 0 height 0
click at [259, 283] on div "Pitch Deck" at bounding box center [265, 287] width 25 height 8
click at [0, 0] on input "Pitch Deck" at bounding box center [0, 0] width 0 height 0
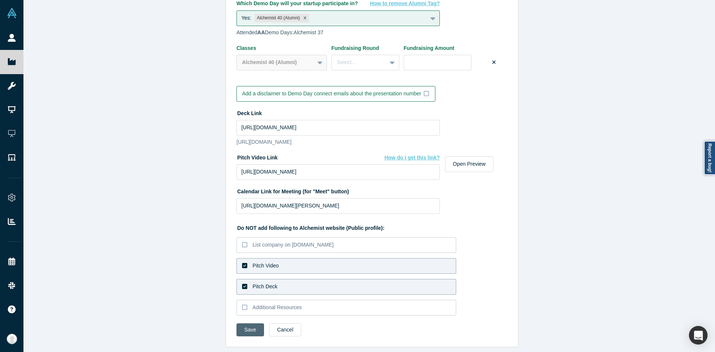
click at [251, 323] on button "Save" at bounding box center [251, 329] width 28 height 13
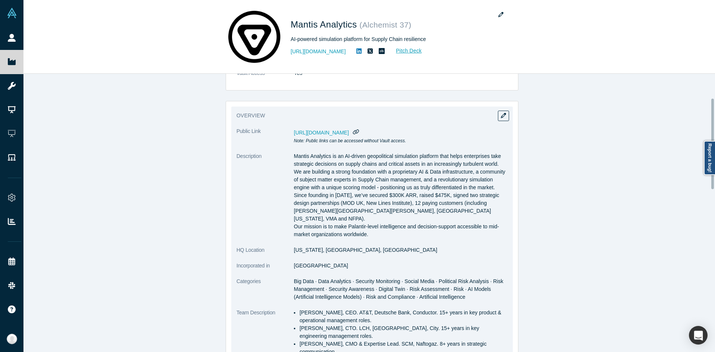
scroll to position [75, 0]
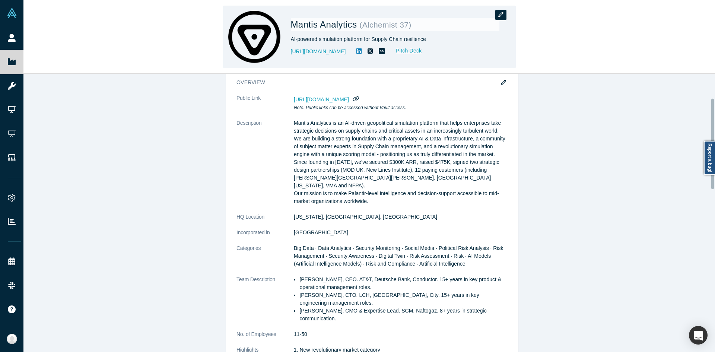
click at [500, 19] on button "button" at bounding box center [500, 15] width 11 height 10
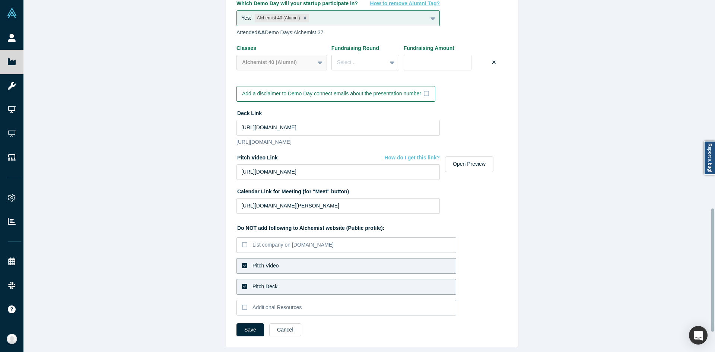
scroll to position [649, 0]
click at [249, 324] on button "Save" at bounding box center [251, 329] width 28 height 13
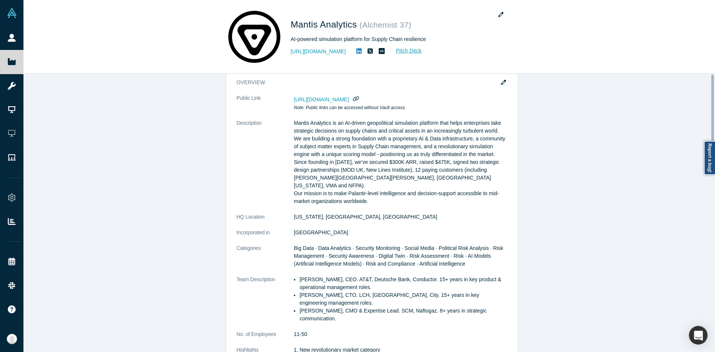
scroll to position [0, 0]
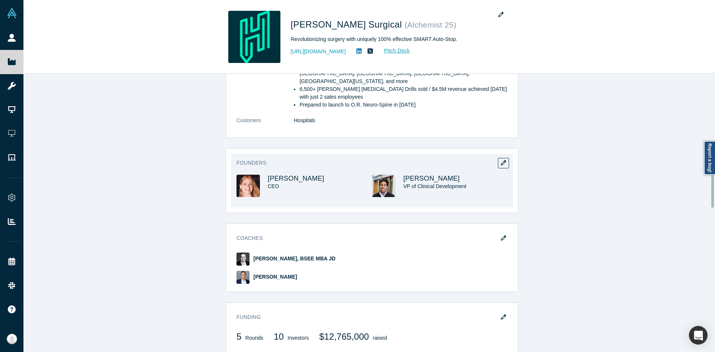
scroll to position [335, 0]
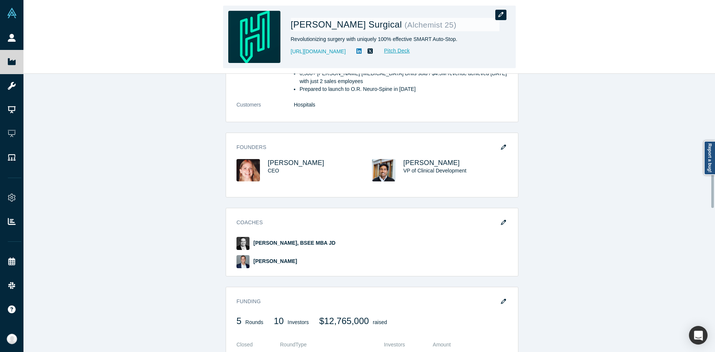
click at [500, 12] on icon "button" at bounding box center [500, 14] width 5 height 5
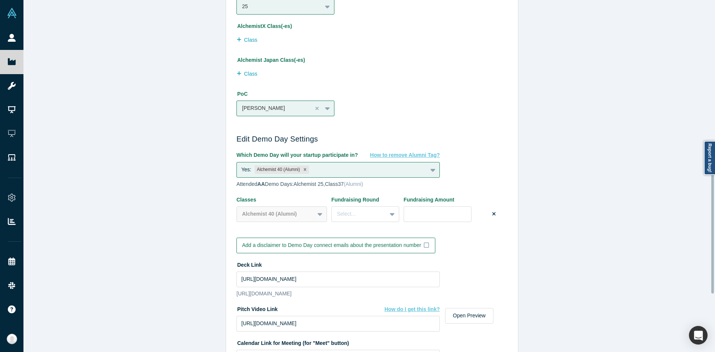
scroll to position [649, 0]
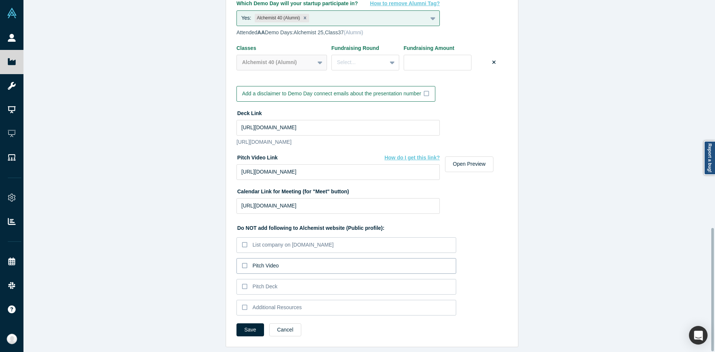
click at [265, 262] on div "Pitch Video" at bounding box center [266, 266] width 26 height 8
click at [0, 0] on input "Pitch Video" at bounding box center [0, 0] width 0 height 0
click at [260, 283] on div "Pitch Deck" at bounding box center [265, 287] width 25 height 8
click at [0, 0] on input "Pitch Deck" at bounding box center [0, 0] width 0 height 0
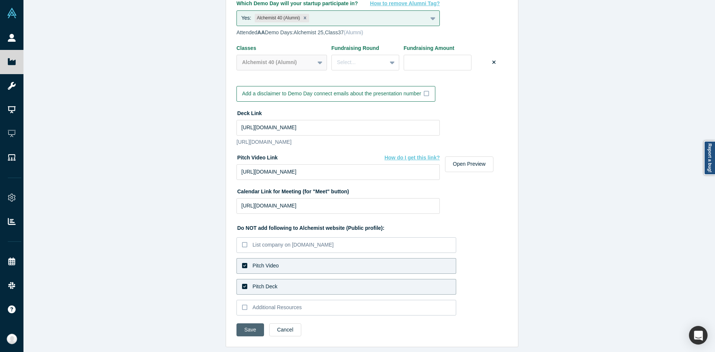
click at [254, 323] on button "Save" at bounding box center [251, 329] width 28 height 13
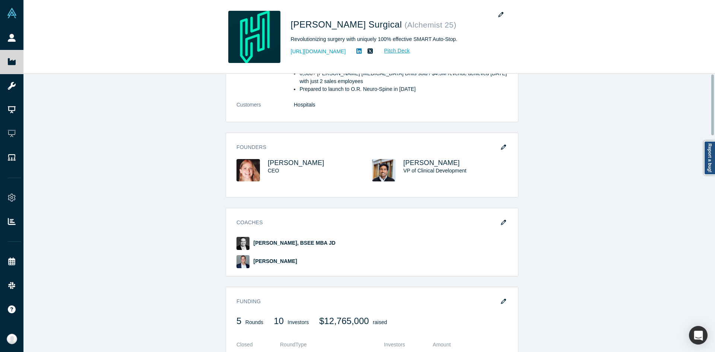
scroll to position [0, 0]
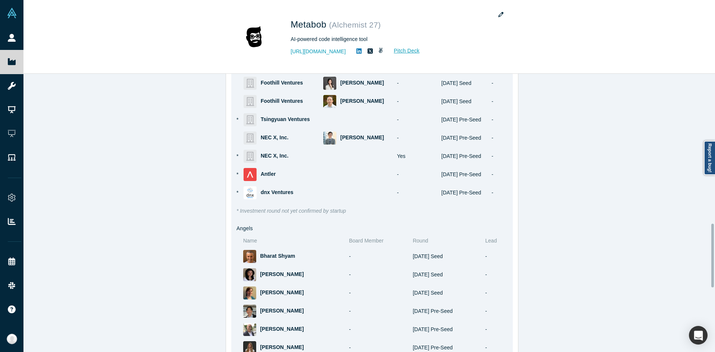
scroll to position [633, 0]
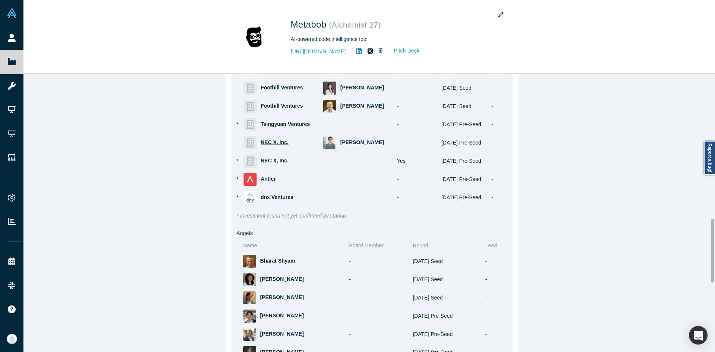
click at [266, 145] on span "NEC X, Inc." at bounding box center [275, 142] width 28 height 6
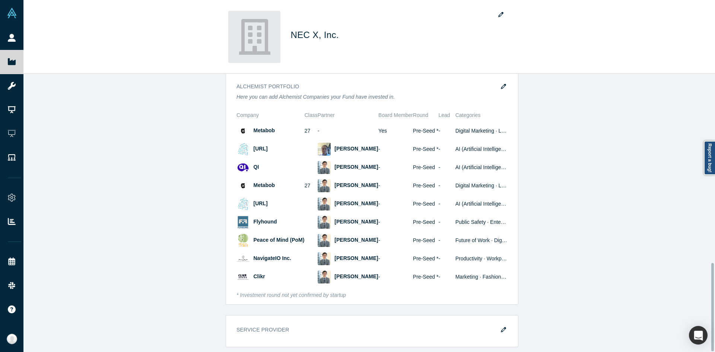
scroll to position [597, 0]
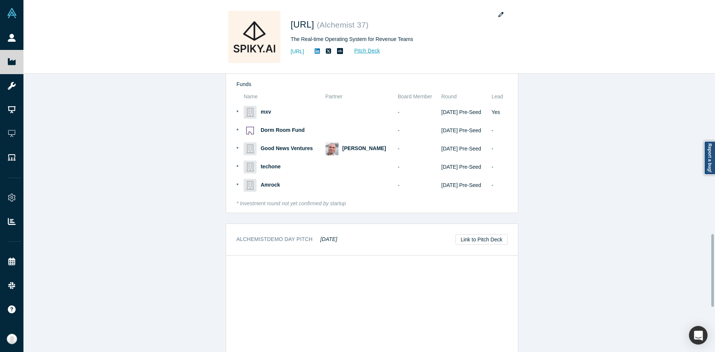
scroll to position [745, 0]
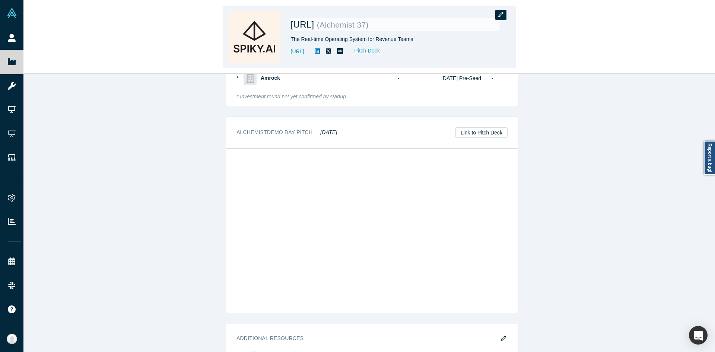
click at [500, 17] on icon "button" at bounding box center [500, 14] width 5 height 5
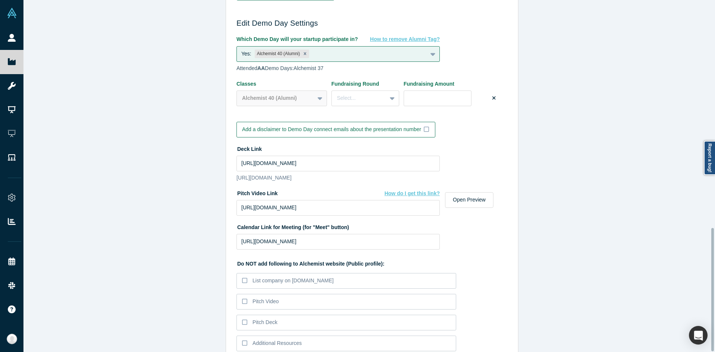
scroll to position [649, 0]
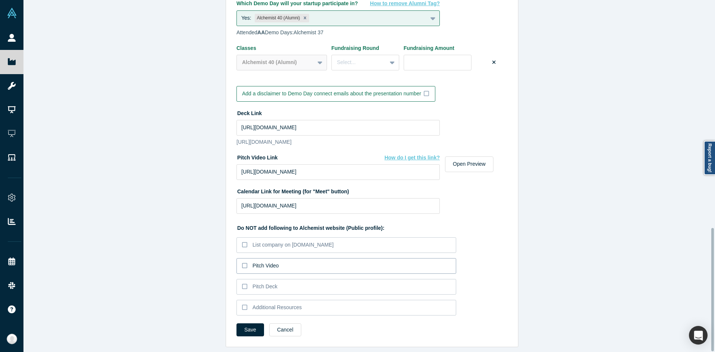
click at [267, 262] on div "Pitch Video" at bounding box center [266, 266] width 26 height 8
click at [0, 0] on input "Pitch Video" at bounding box center [0, 0] width 0 height 0
click at [263, 283] on div "Pitch Deck" at bounding box center [265, 287] width 25 height 8
click at [0, 0] on input "Pitch Deck" at bounding box center [0, 0] width 0 height 0
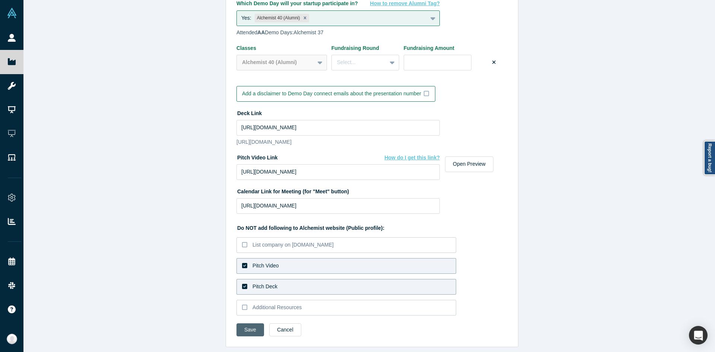
click at [242, 324] on button "Save" at bounding box center [251, 329] width 28 height 13
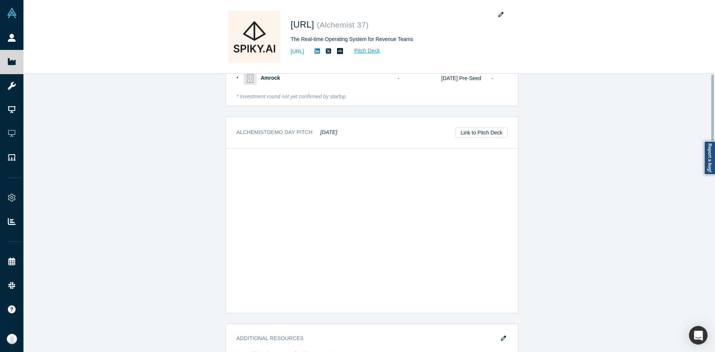
scroll to position [0, 0]
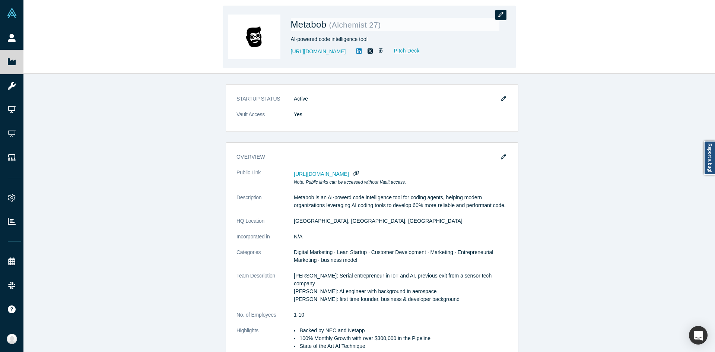
click at [499, 16] on icon "button" at bounding box center [500, 14] width 5 height 5
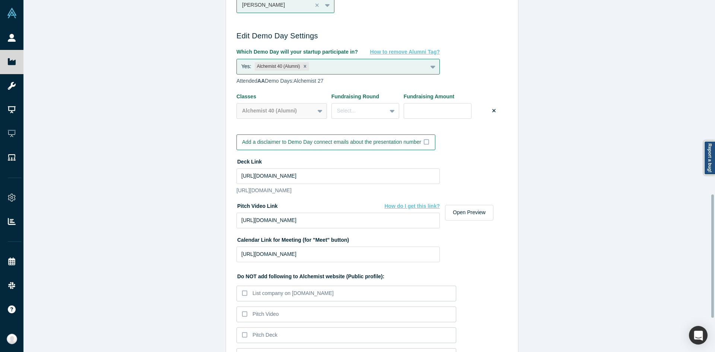
scroll to position [649, 0]
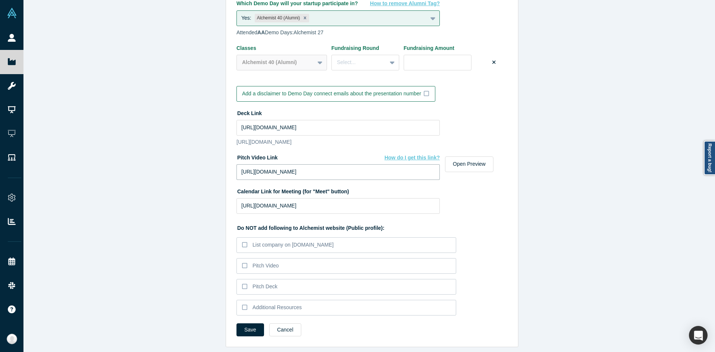
click at [288, 169] on input "[URL][DOMAIN_NAME]" at bounding box center [338, 172] width 203 height 16
paste input "1121716882/fb21f92f59?share=copy"
type input "[URL][DOMAIN_NAME]"
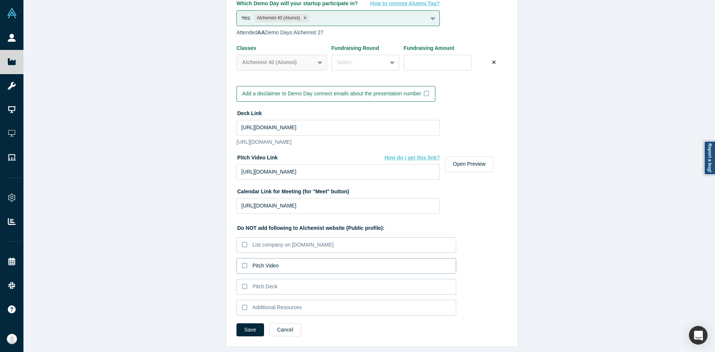
click at [257, 262] on div "Pitch Video" at bounding box center [266, 266] width 26 height 8
click at [0, 0] on input "Pitch Video" at bounding box center [0, 0] width 0 height 0
click at [256, 283] on div "Pitch Deck" at bounding box center [265, 287] width 25 height 8
click at [0, 0] on input "Pitch Deck" at bounding box center [0, 0] width 0 height 0
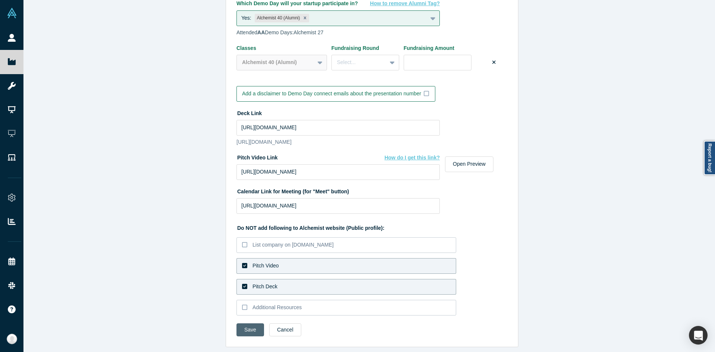
click at [241, 323] on button "Save" at bounding box center [251, 329] width 28 height 13
